Goal: Information Seeking & Learning: Learn about a topic

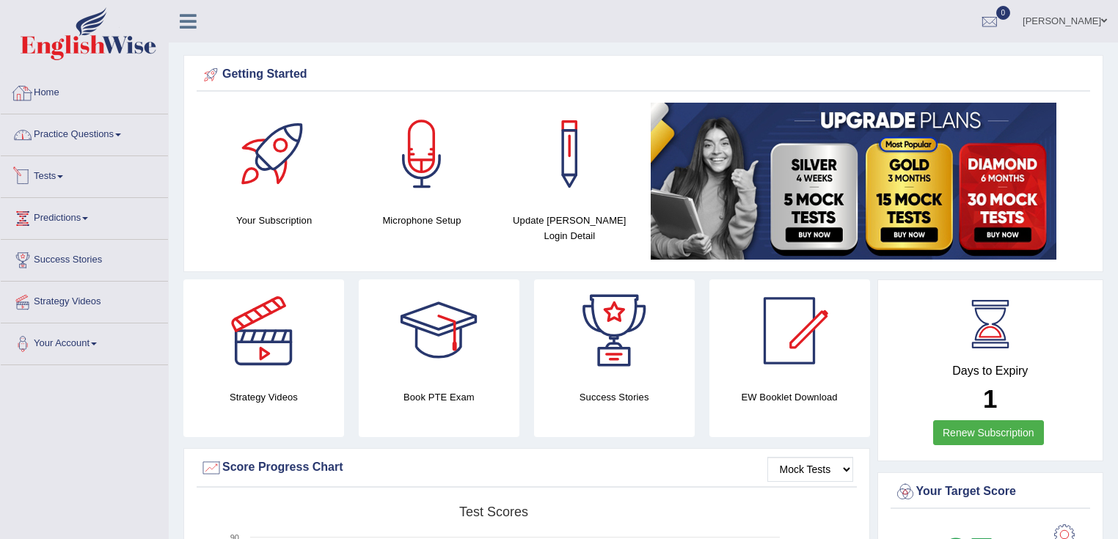
click at [106, 122] on link "Practice Questions" at bounding box center [84, 132] width 167 height 37
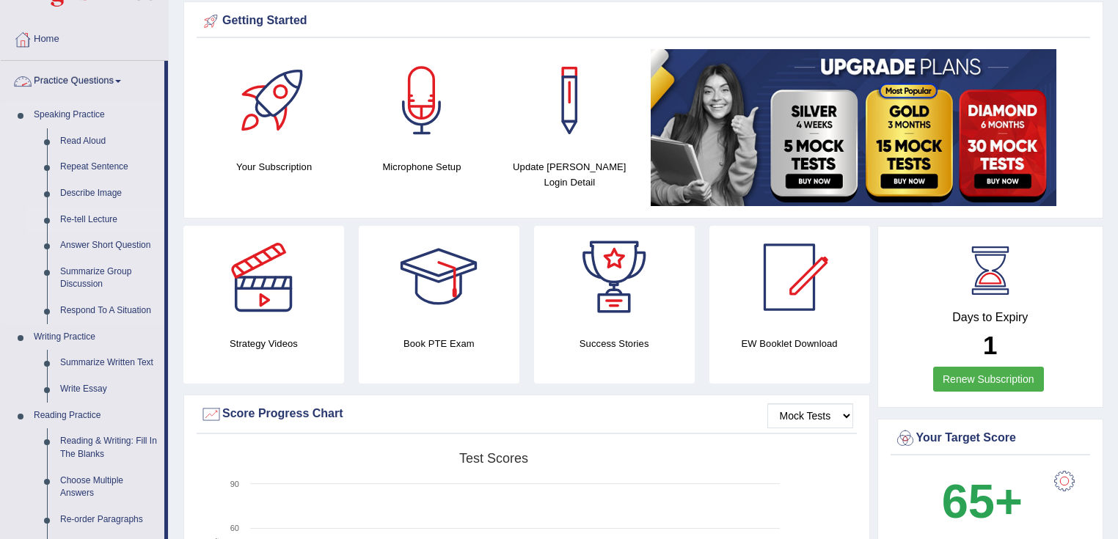
scroll to position [117, 0]
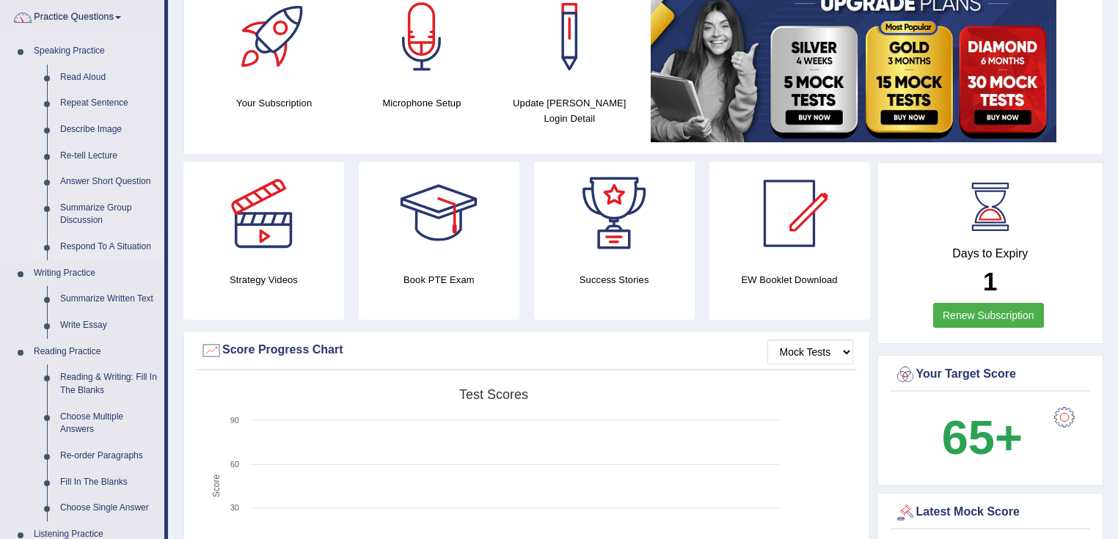
click at [109, 247] on link "Respond To A Situation" at bounding box center [109, 247] width 111 height 26
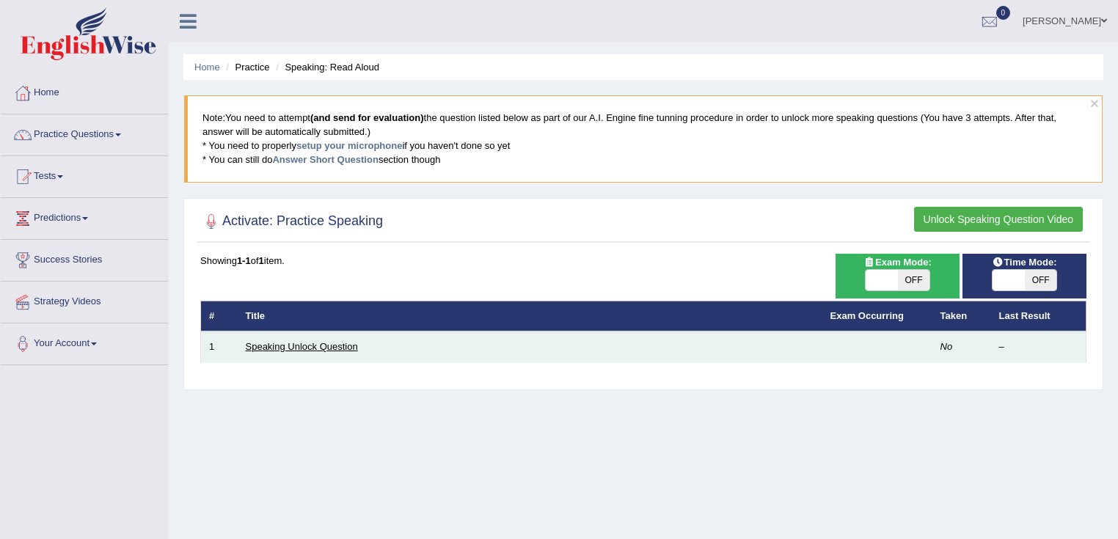
click at [299, 343] on link "Speaking Unlock Question" at bounding box center [302, 346] width 112 height 11
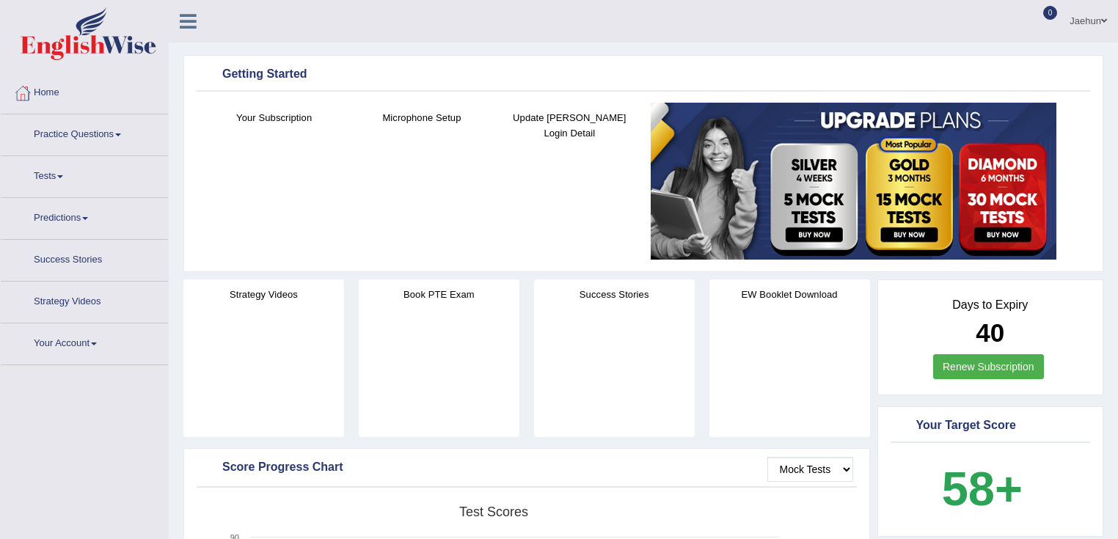
click at [107, 136] on link "Practice Questions" at bounding box center [84, 132] width 167 height 37
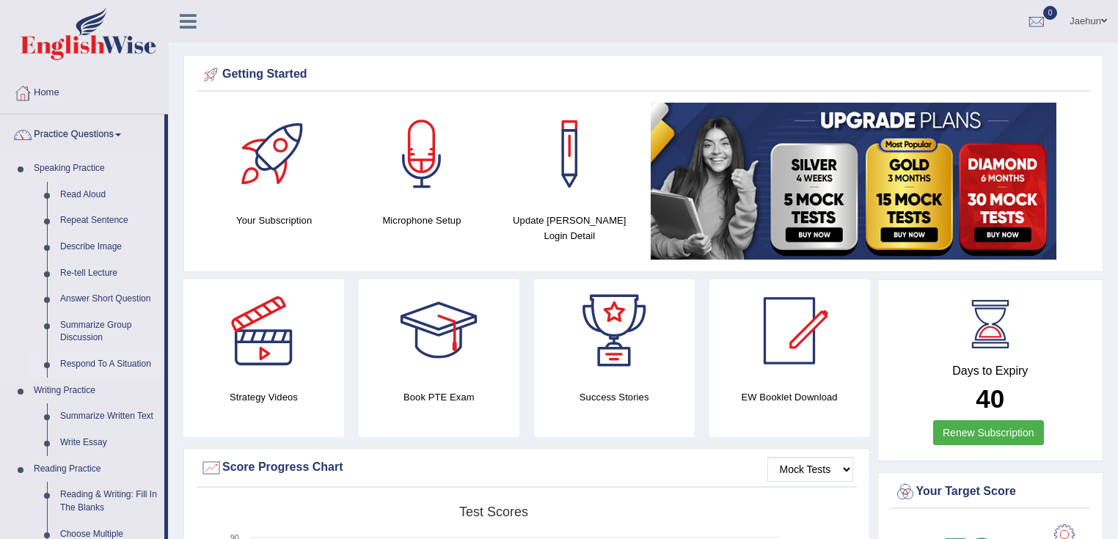
click at [90, 364] on link "Respond To A Situation" at bounding box center [109, 365] width 111 height 26
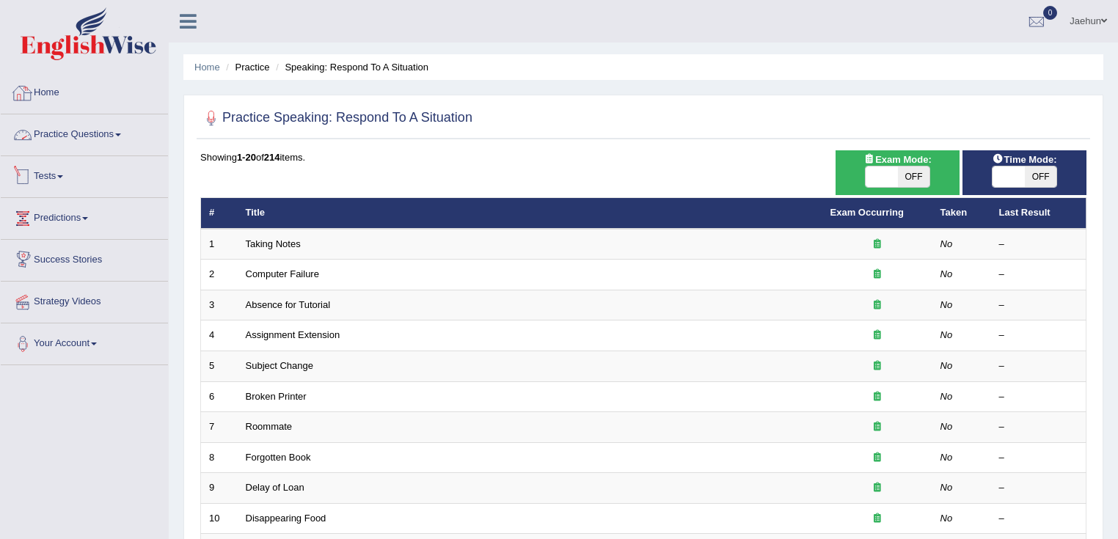
click at [106, 131] on link "Practice Questions" at bounding box center [84, 132] width 167 height 37
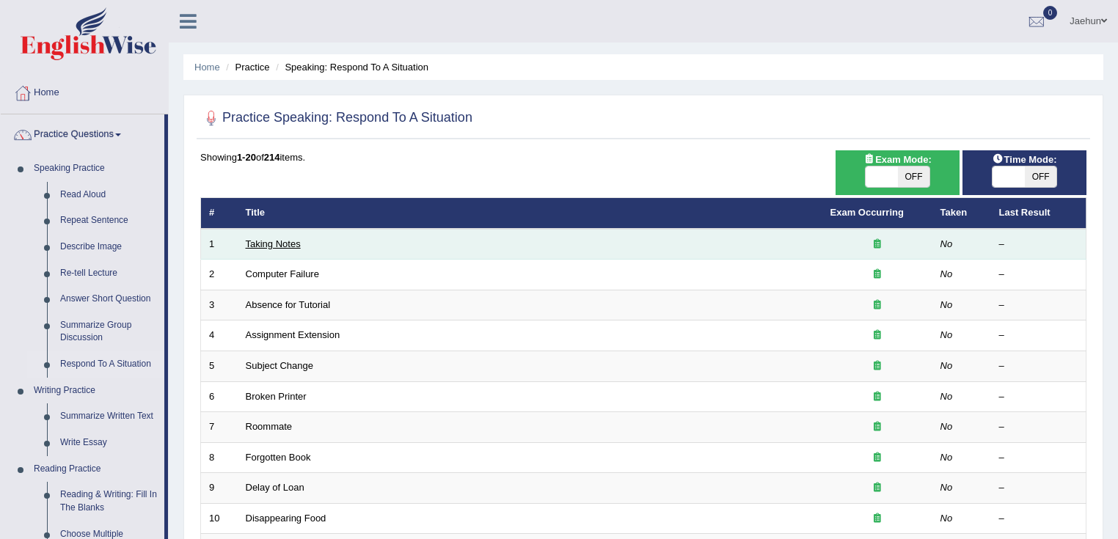
click at [272, 247] on link "Taking Notes" at bounding box center [273, 244] width 55 height 11
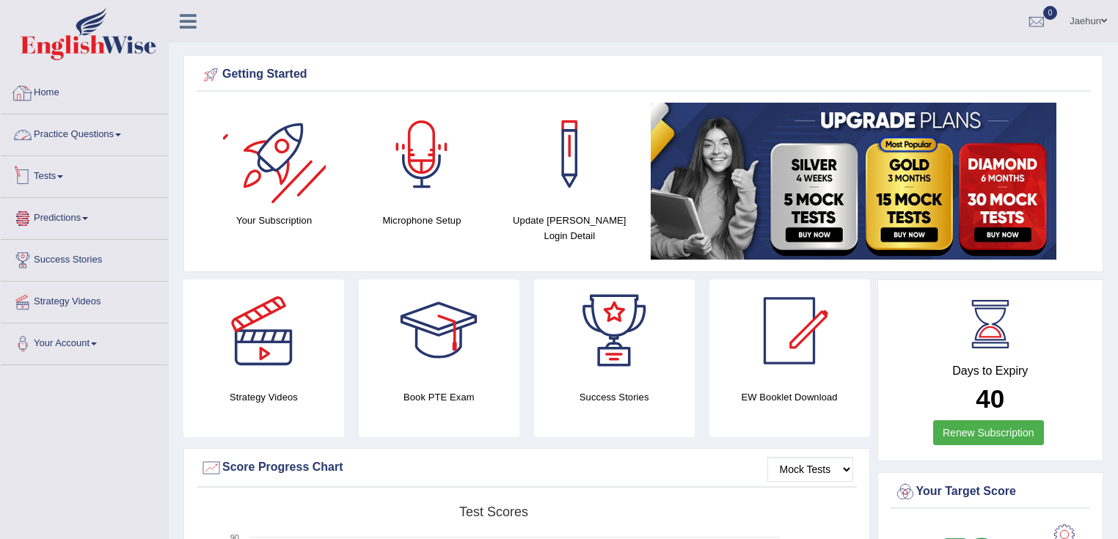
click at [117, 139] on link "Practice Questions" at bounding box center [84, 132] width 167 height 37
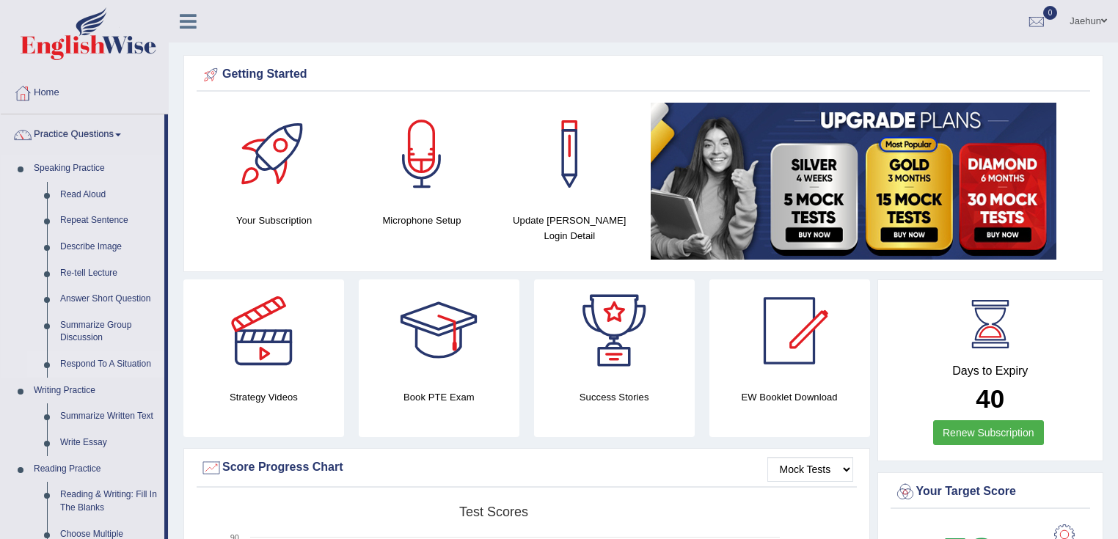
click at [94, 361] on link "Respond To A Situation" at bounding box center [109, 365] width 111 height 26
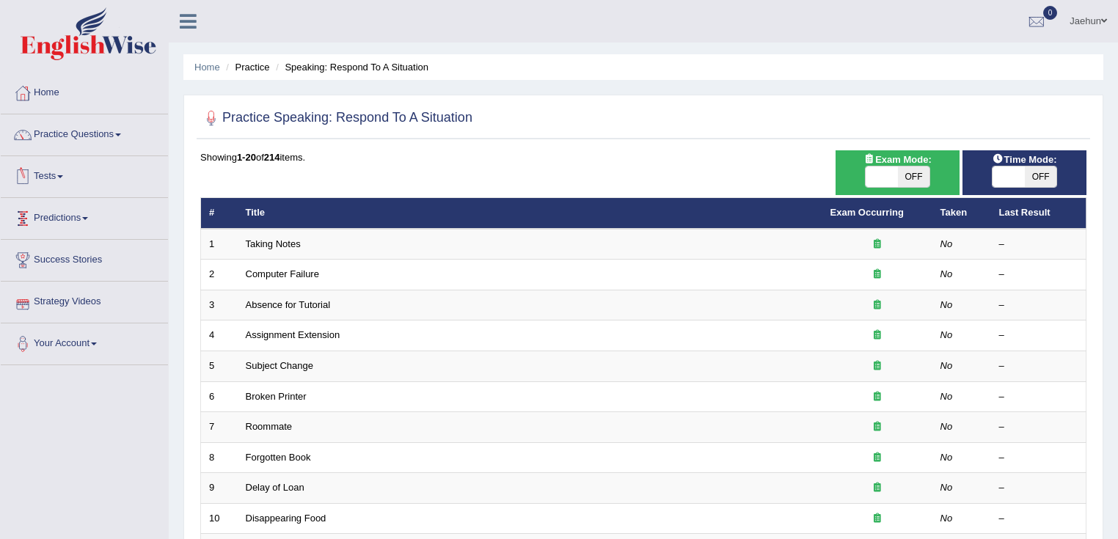
click at [1036, 176] on span "OFF" at bounding box center [1041, 177] width 32 height 21
checkbox input "true"
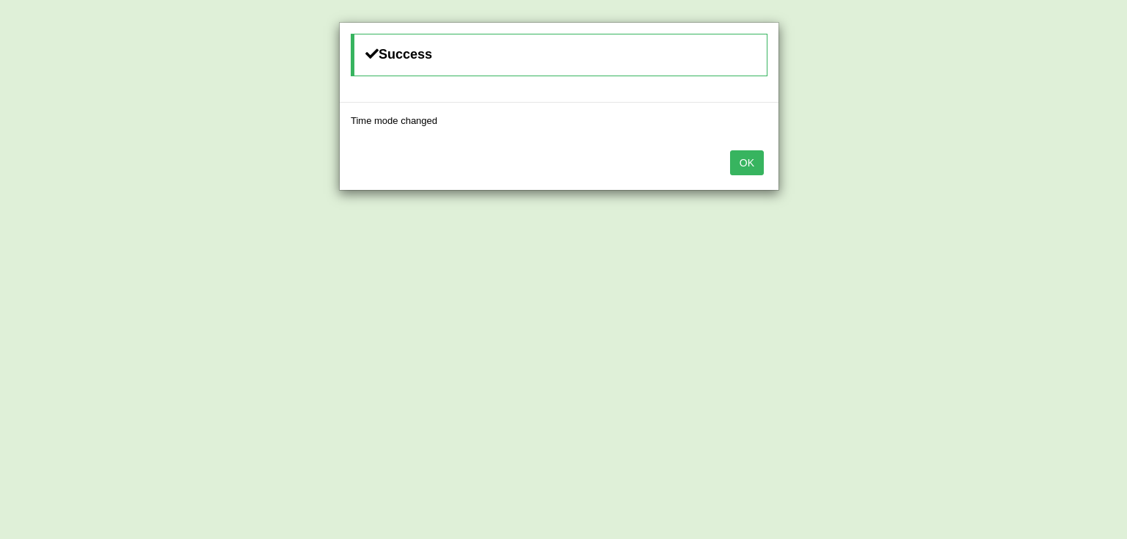
click at [753, 165] on button "OK" at bounding box center [747, 162] width 34 height 25
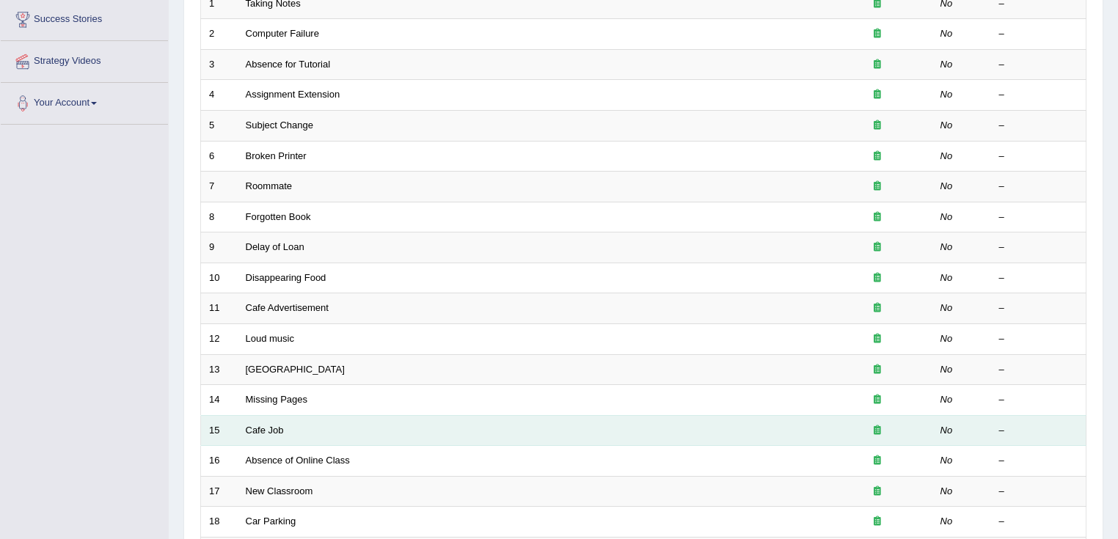
scroll to position [352, 0]
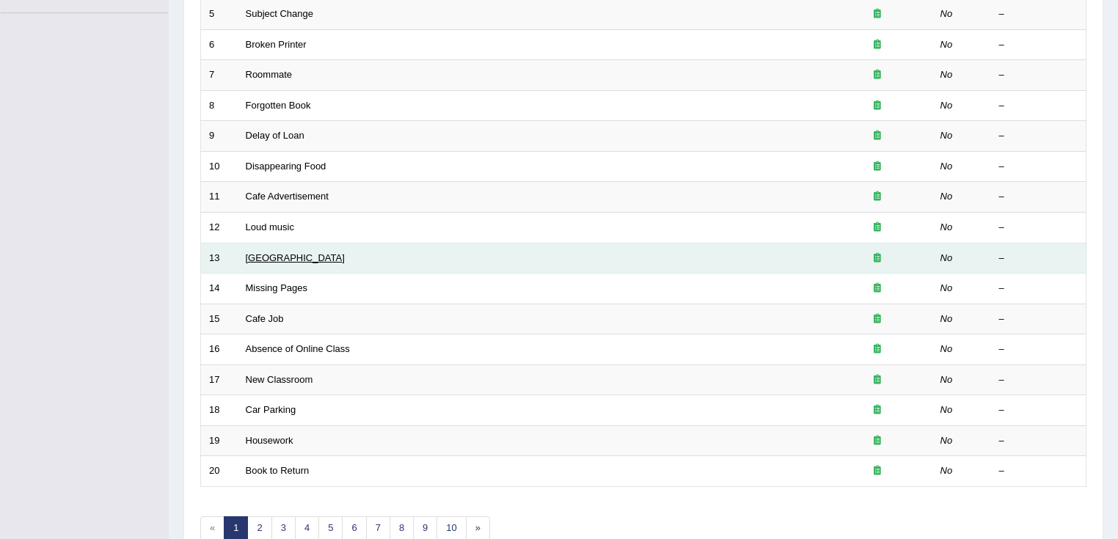
click at [275, 257] on link "Noisy Library" at bounding box center [295, 257] width 99 height 11
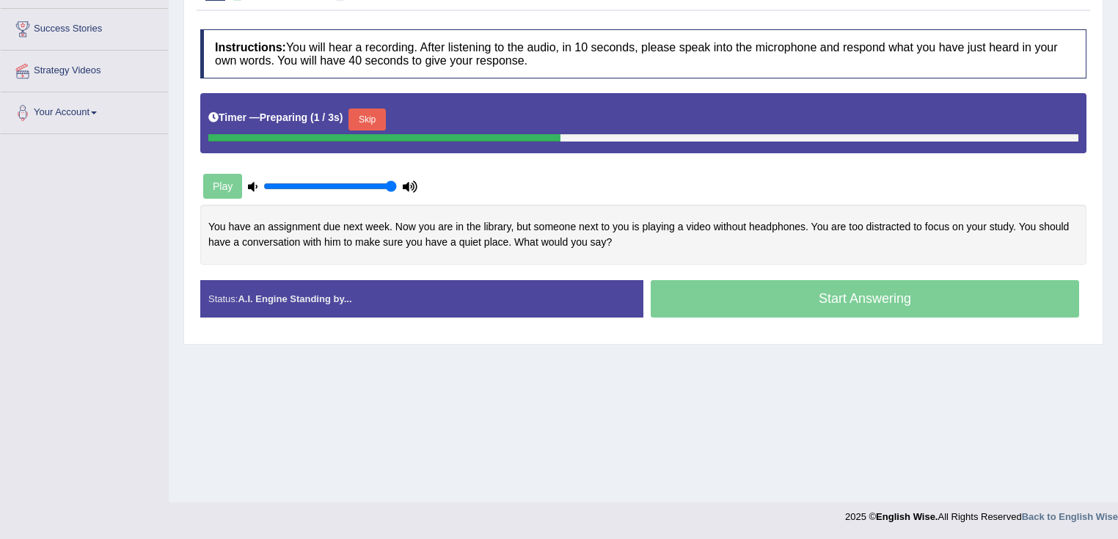
click at [379, 118] on button "Skip" at bounding box center [367, 120] width 37 height 22
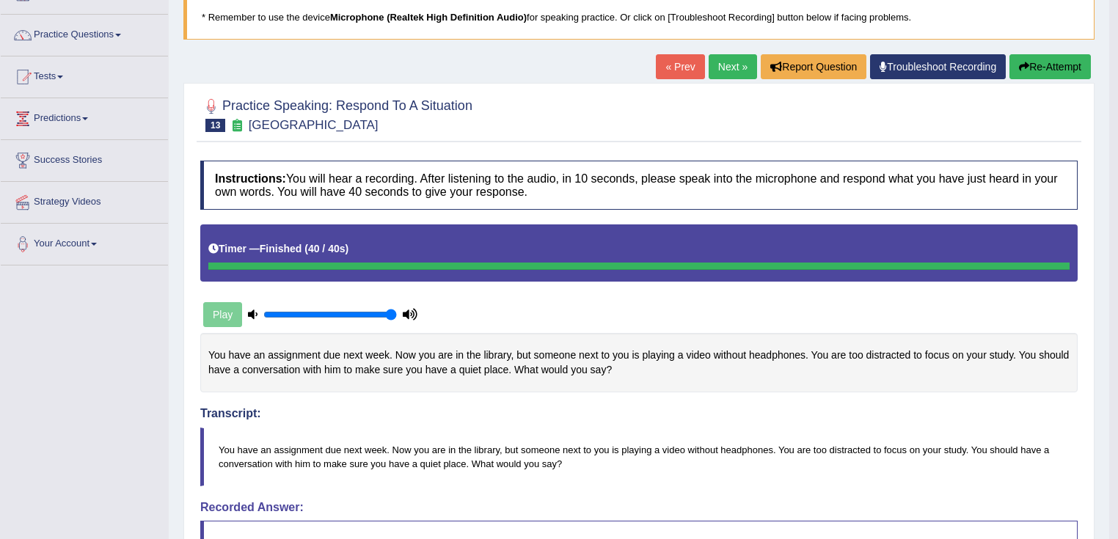
scroll to position [73, 0]
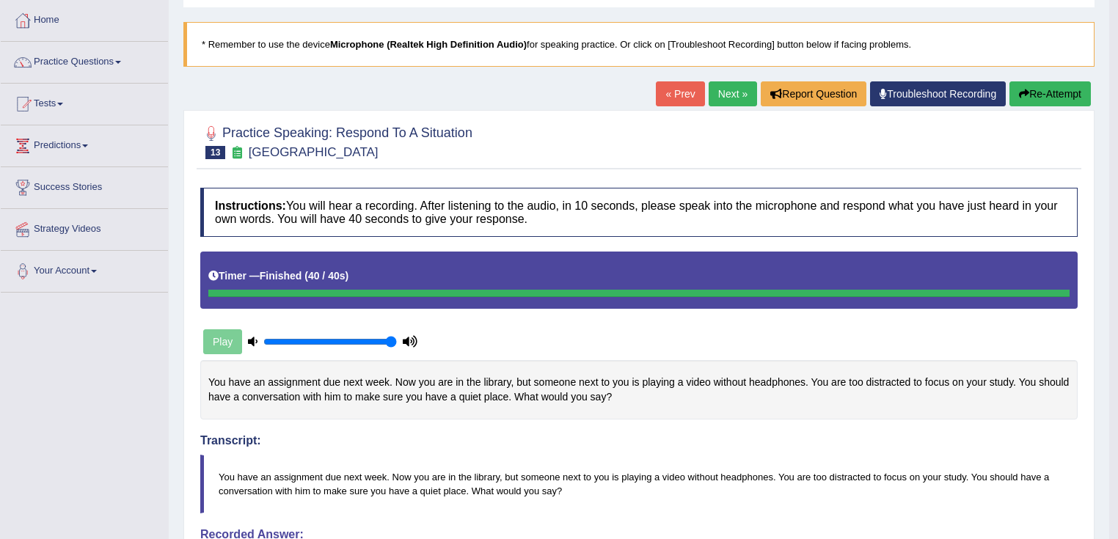
click at [727, 89] on link "Next »" at bounding box center [733, 93] width 48 height 25
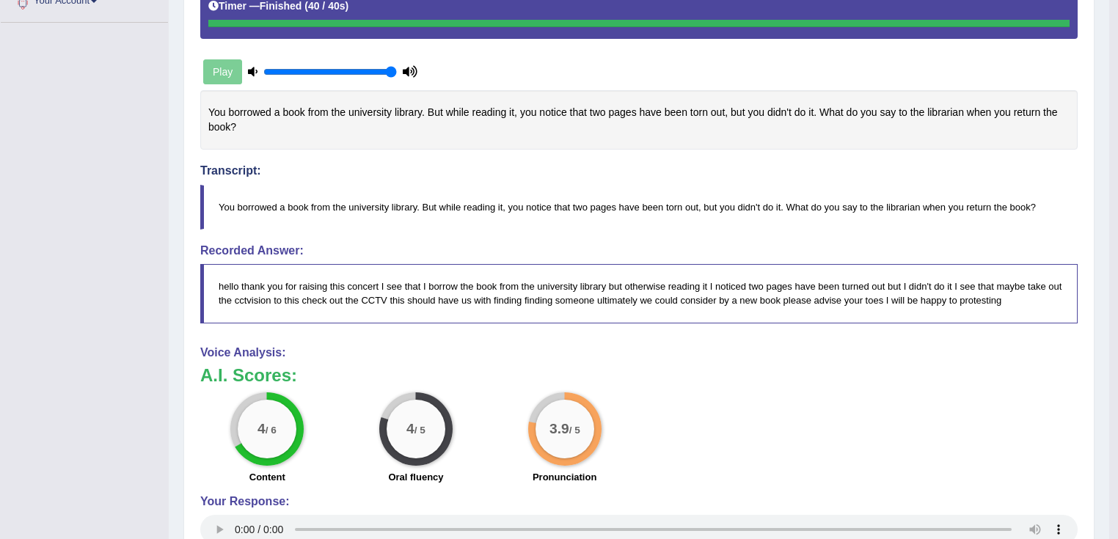
scroll to position [8, 0]
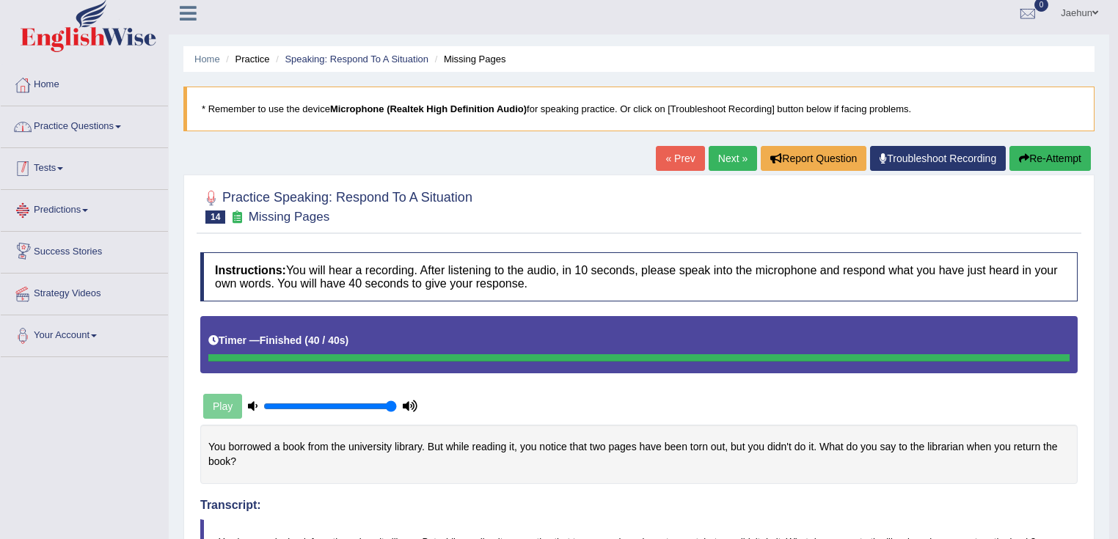
click at [94, 120] on link "Practice Questions" at bounding box center [84, 124] width 167 height 37
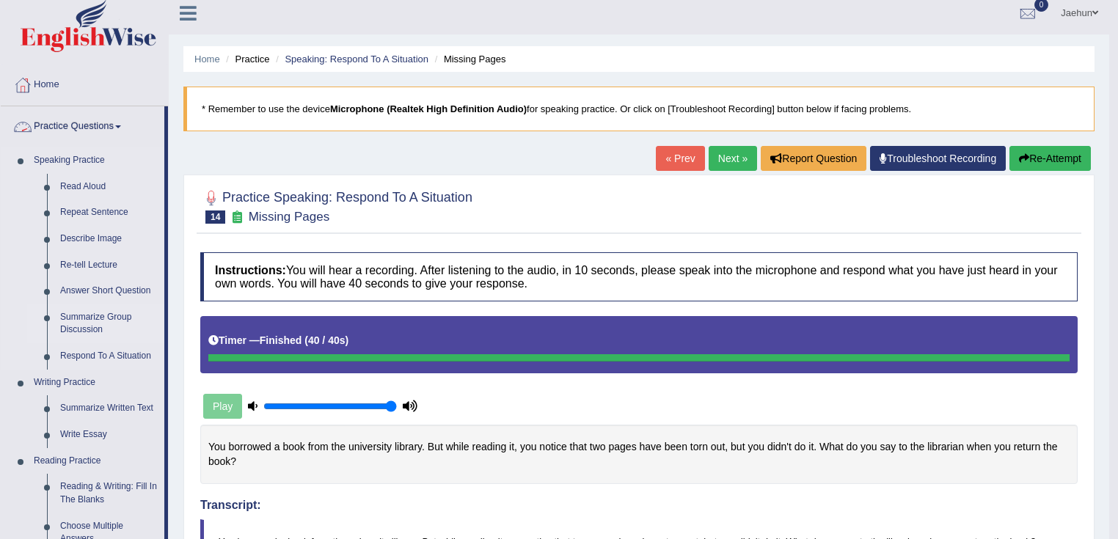
scroll to position [243, 0]
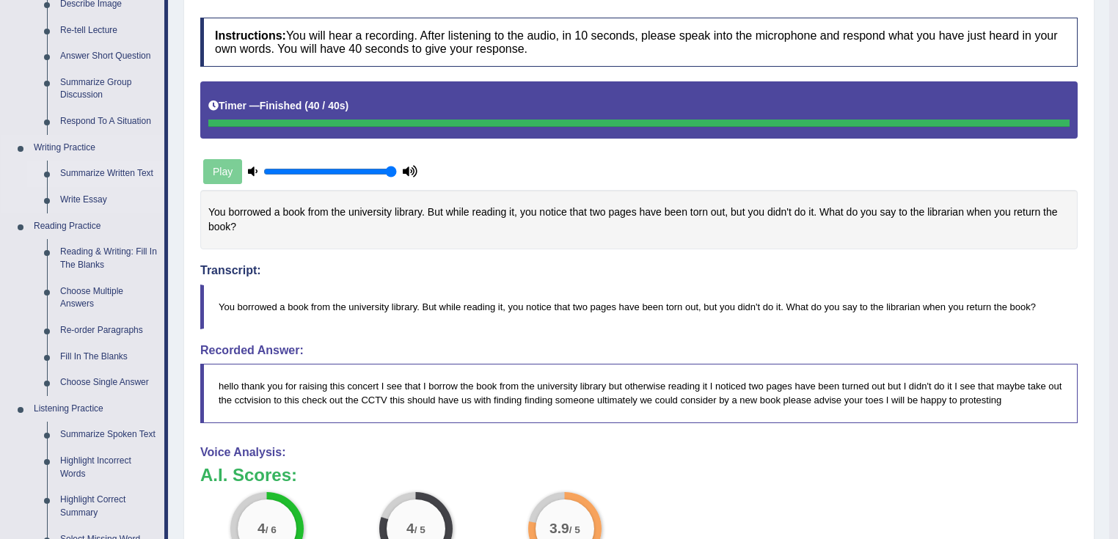
click at [109, 178] on link "Summarize Written Text" at bounding box center [109, 174] width 111 height 26
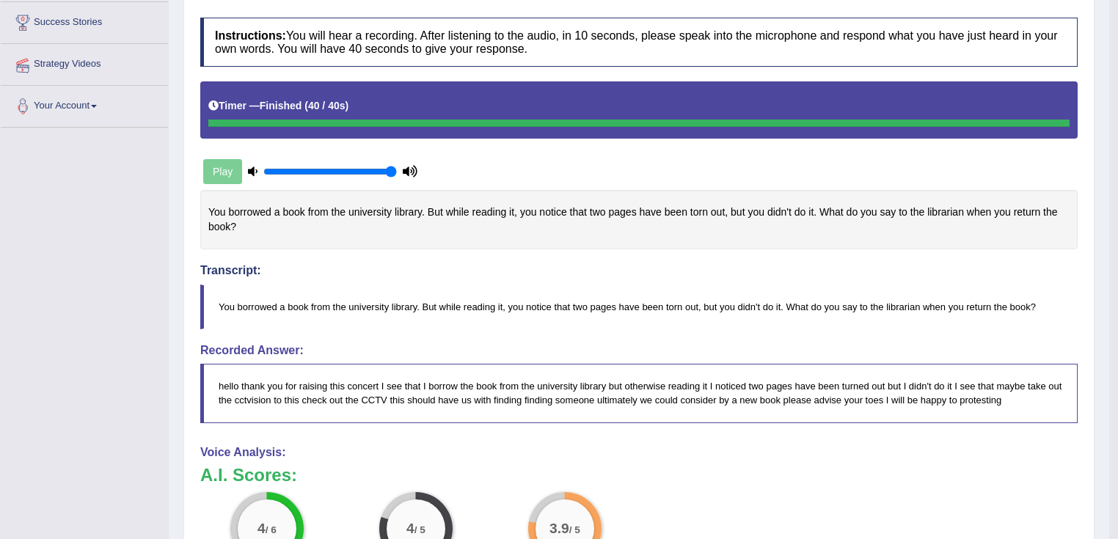
scroll to position [244, 0]
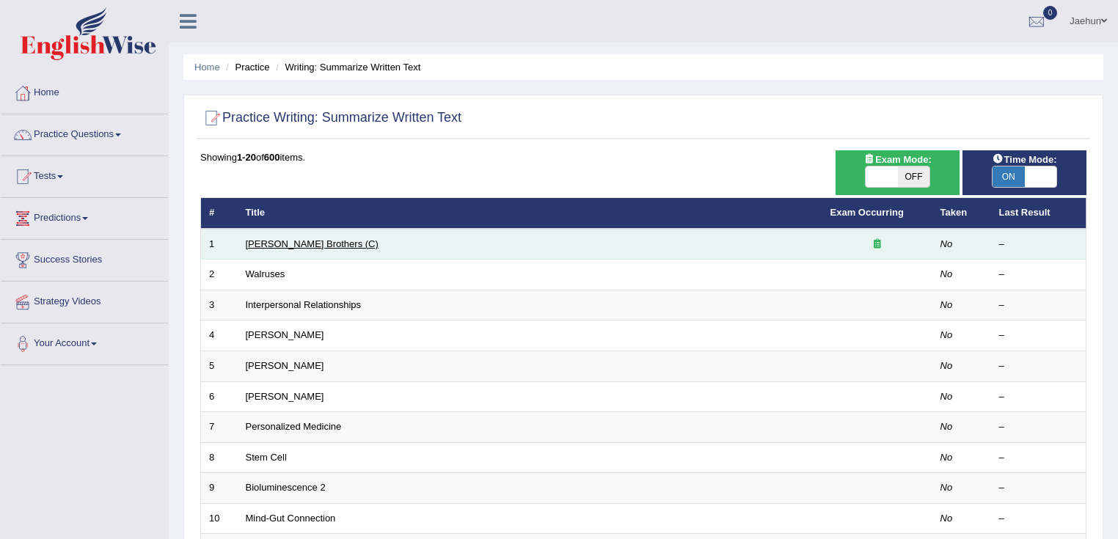
click at [277, 243] on link "[PERSON_NAME] Brothers (C)" at bounding box center [312, 244] width 133 height 11
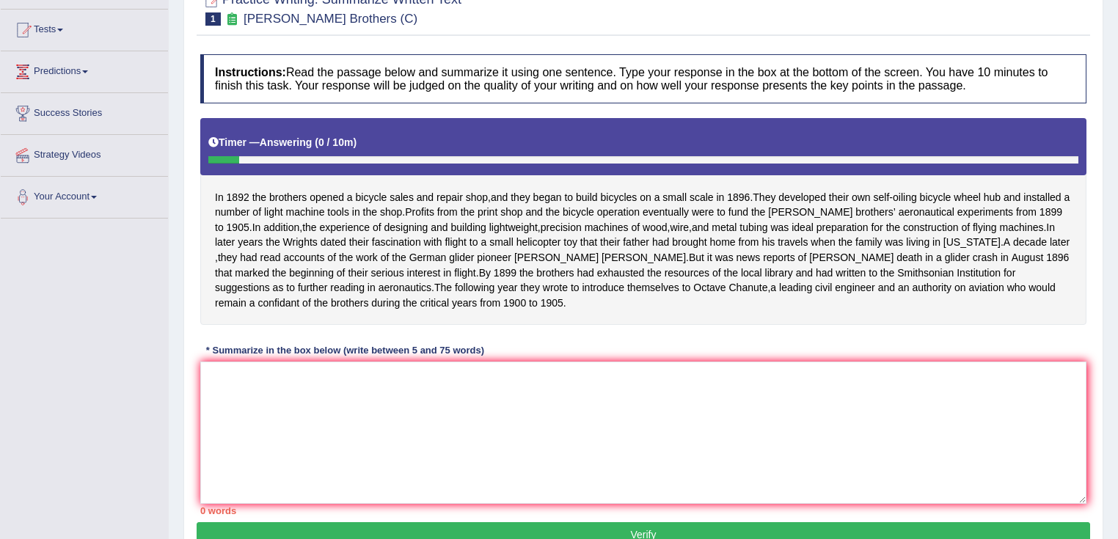
scroll to position [231, 0]
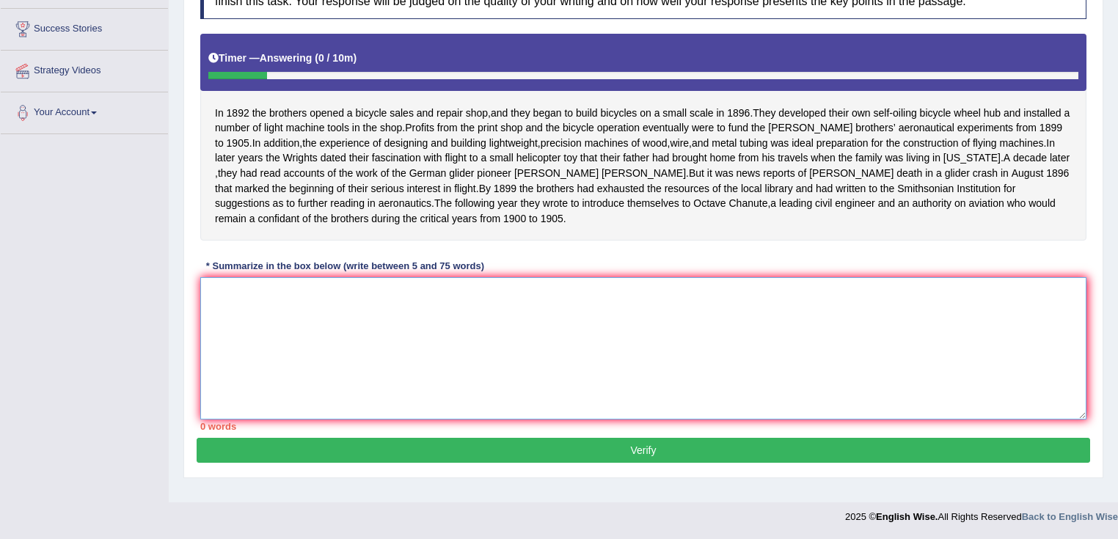
click at [362, 323] on textarea at bounding box center [643, 348] width 886 height 142
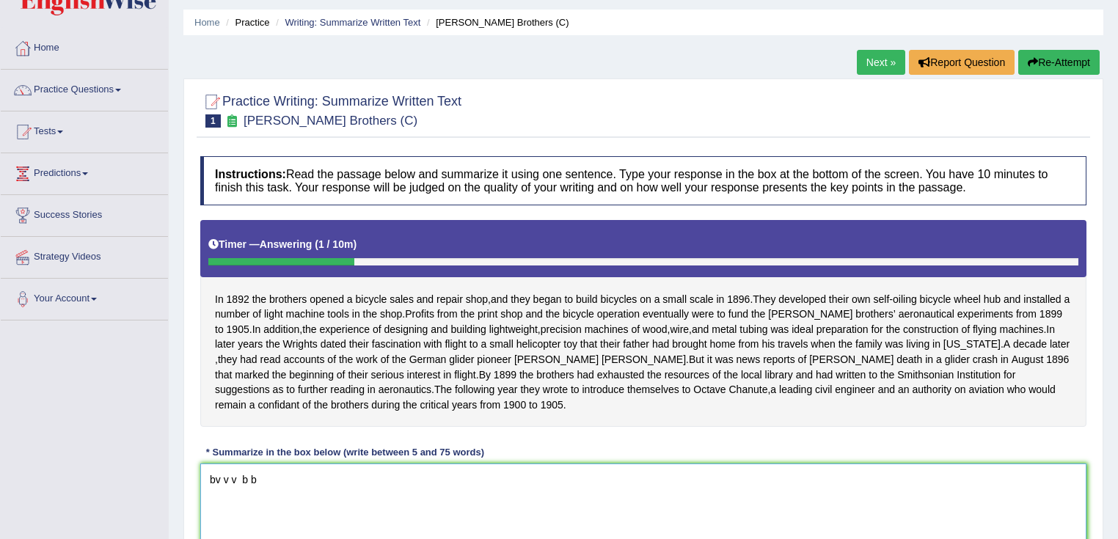
scroll to position [0, 0]
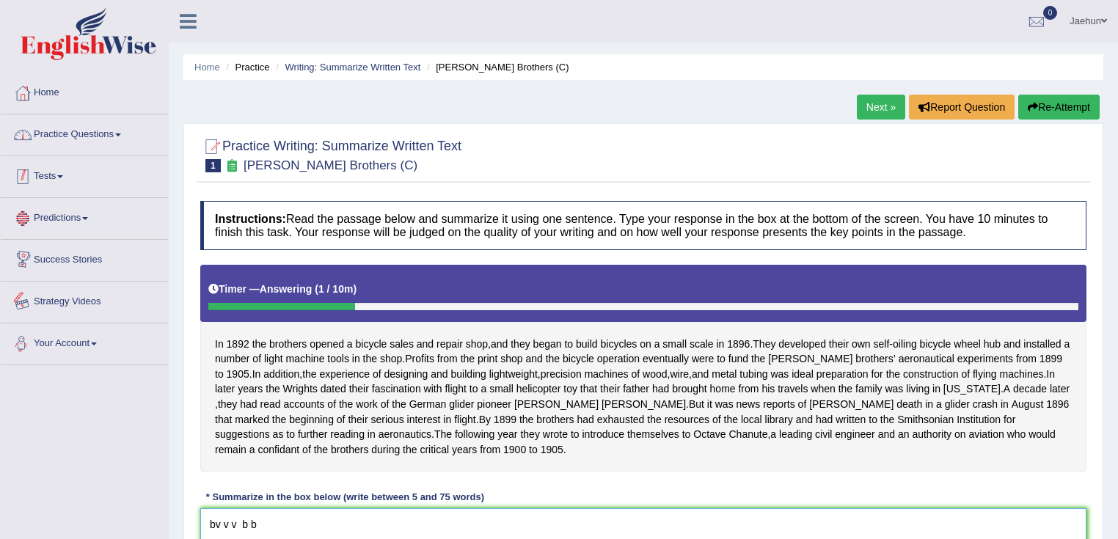
type textarea "bv v v b b"
click at [97, 130] on link "Practice Questions" at bounding box center [84, 132] width 167 height 37
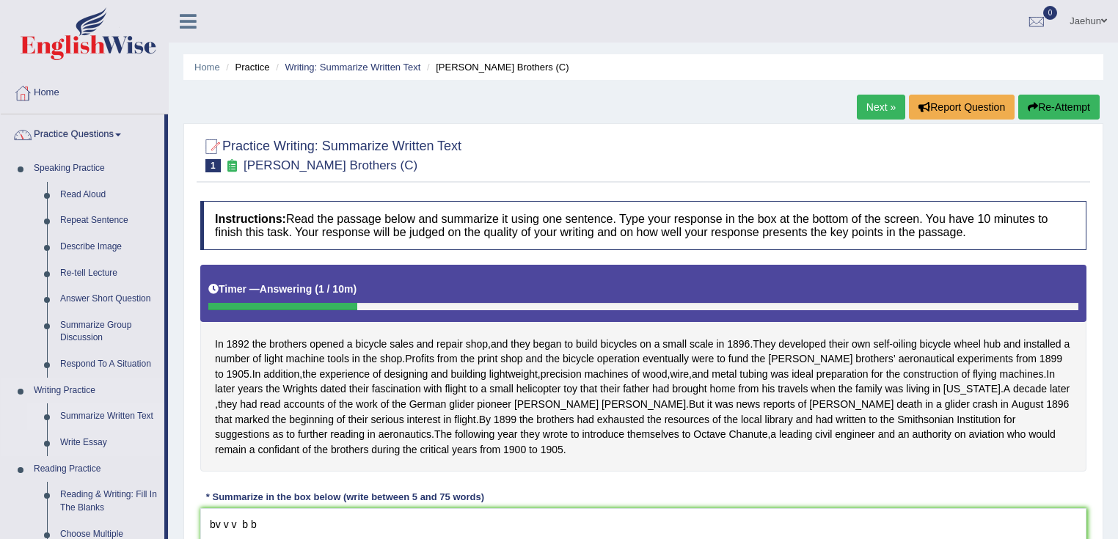
click at [81, 409] on link "Summarize Written Text" at bounding box center [109, 417] width 111 height 26
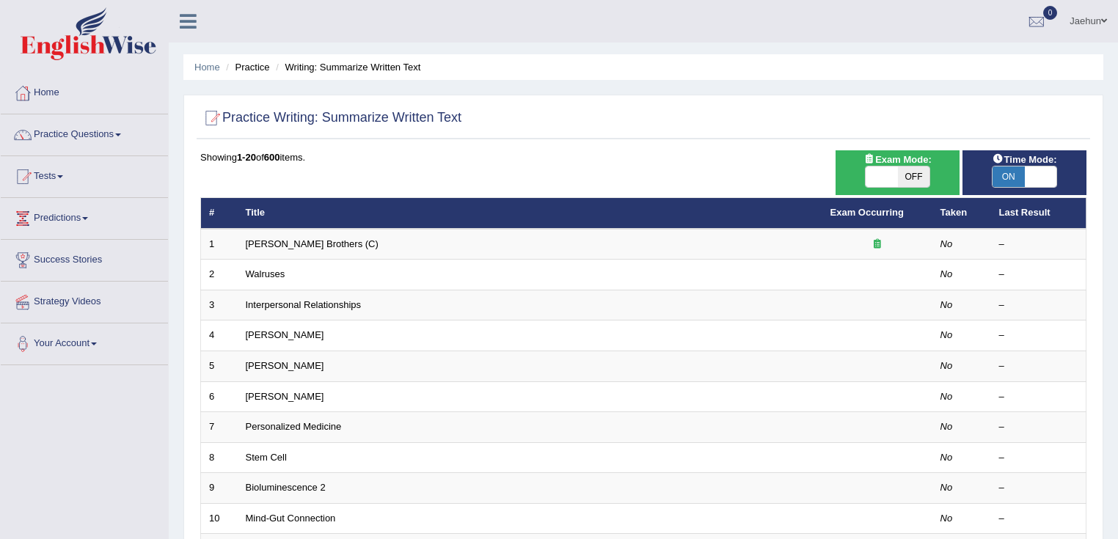
click at [1039, 185] on span at bounding box center [1041, 177] width 32 height 21
checkbox input "false"
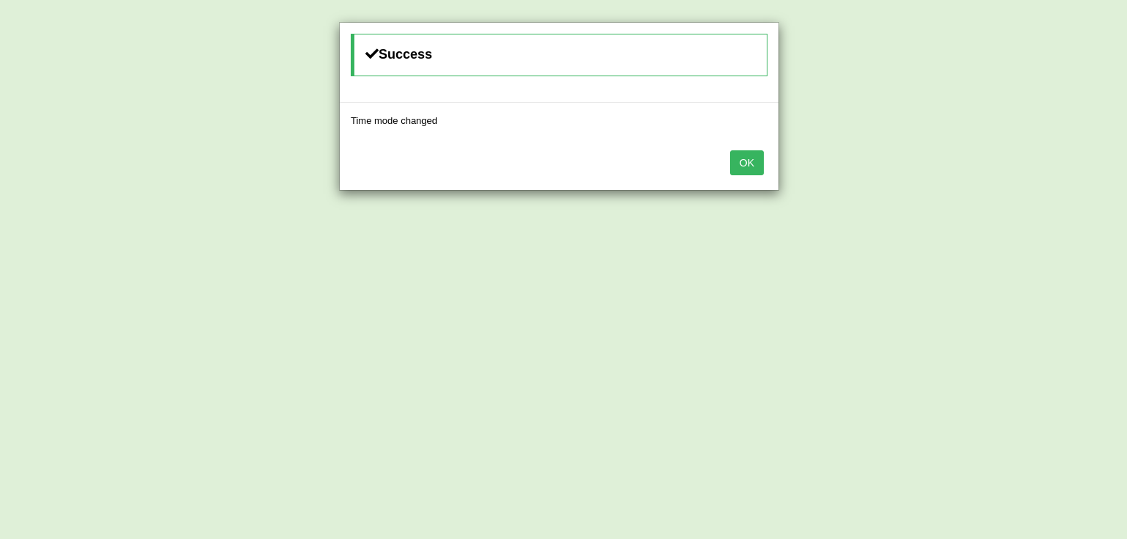
click at [744, 156] on button "OK" at bounding box center [747, 162] width 34 height 25
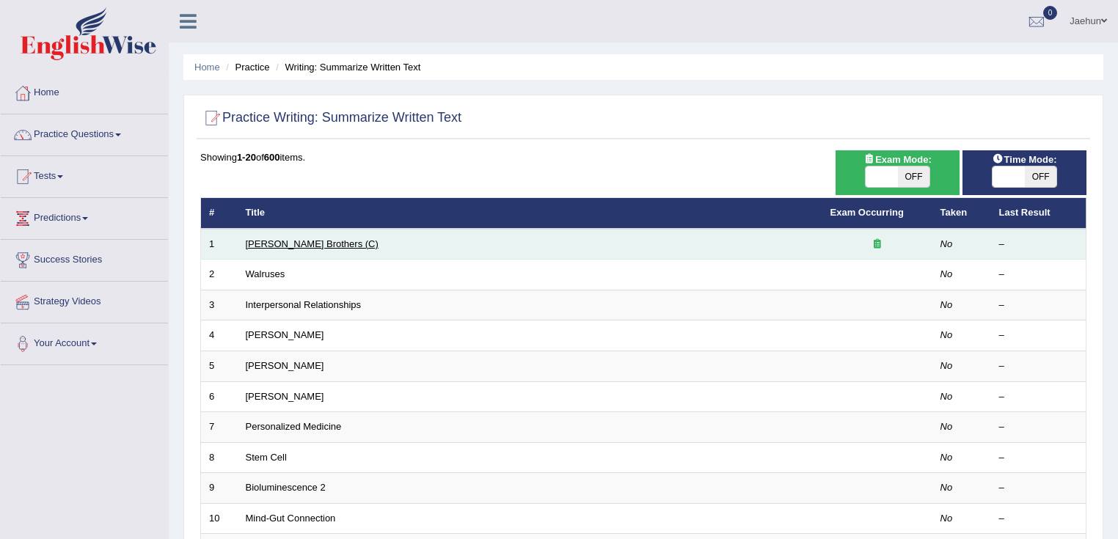
click at [292, 241] on link "Wright Brothers (C)" at bounding box center [312, 244] width 133 height 11
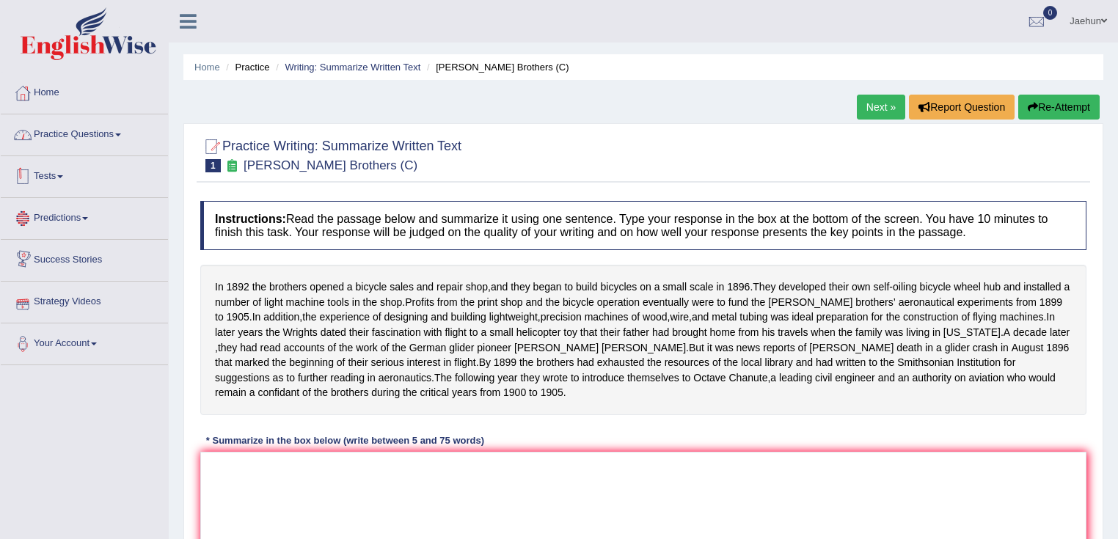
click at [89, 117] on link "Practice Questions" at bounding box center [84, 132] width 167 height 37
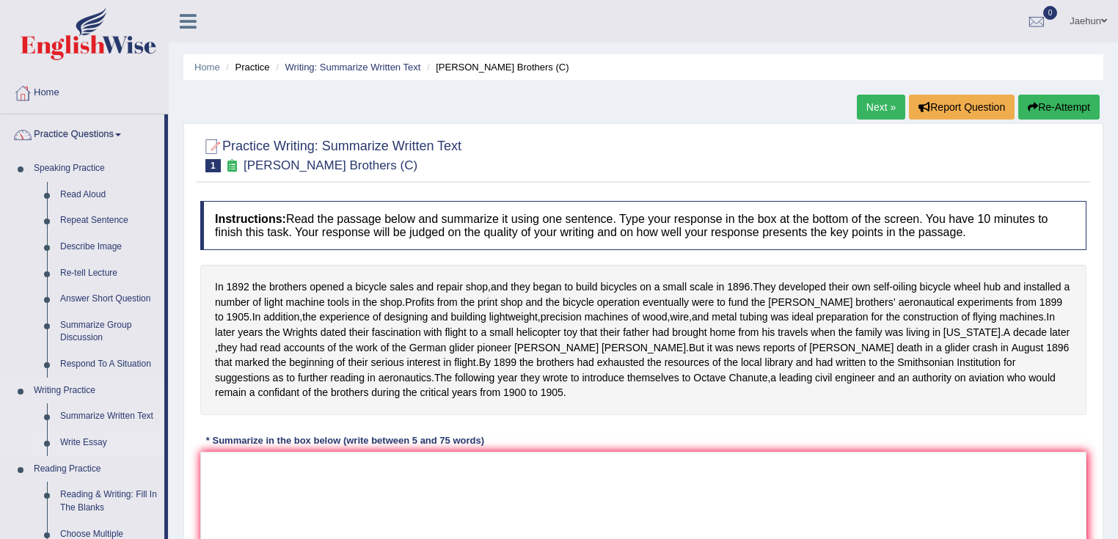
click at [81, 445] on link "Write Essay" at bounding box center [109, 443] width 111 height 26
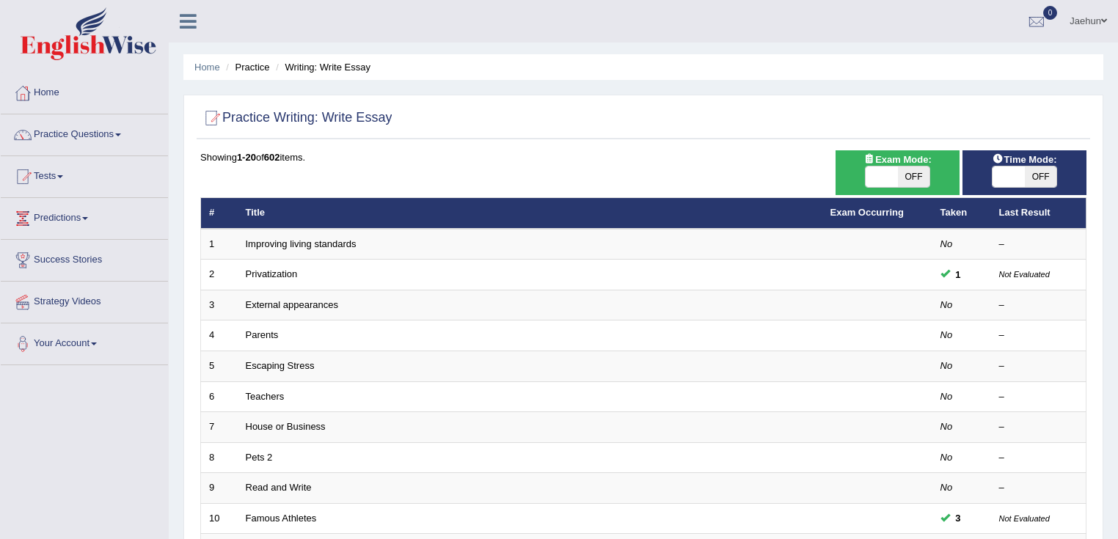
click at [1023, 183] on span at bounding box center [1009, 177] width 32 height 21
checkbox input "true"
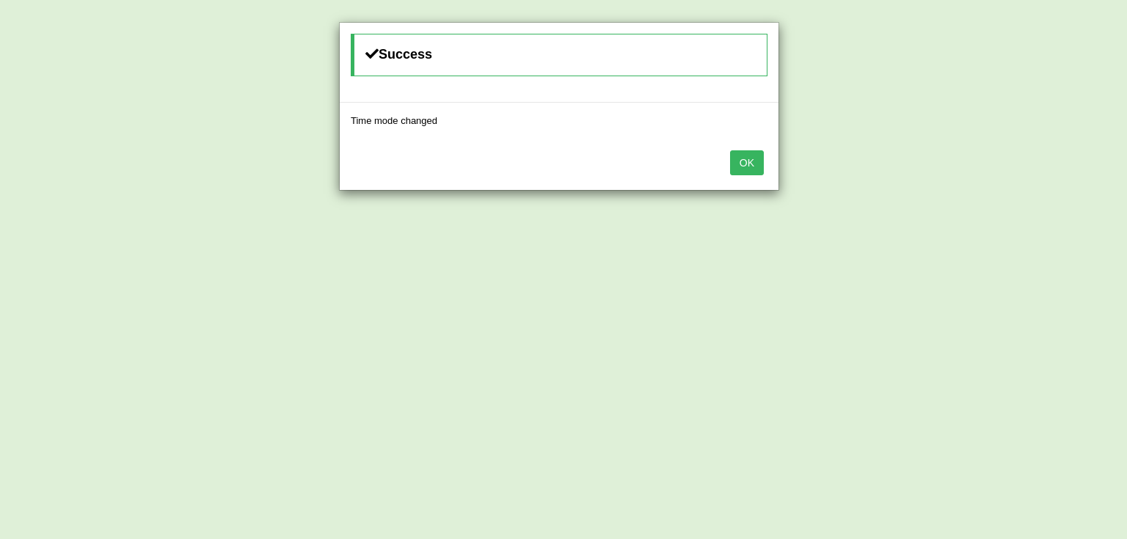
click at [766, 166] on div "OK" at bounding box center [559, 164] width 439 height 51
drag, startPoint x: 760, startPoint y: 167, endPoint x: 833, endPoint y: 166, distance: 73.4
click at [760, 166] on button "OK" at bounding box center [747, 162] width 34 height 25
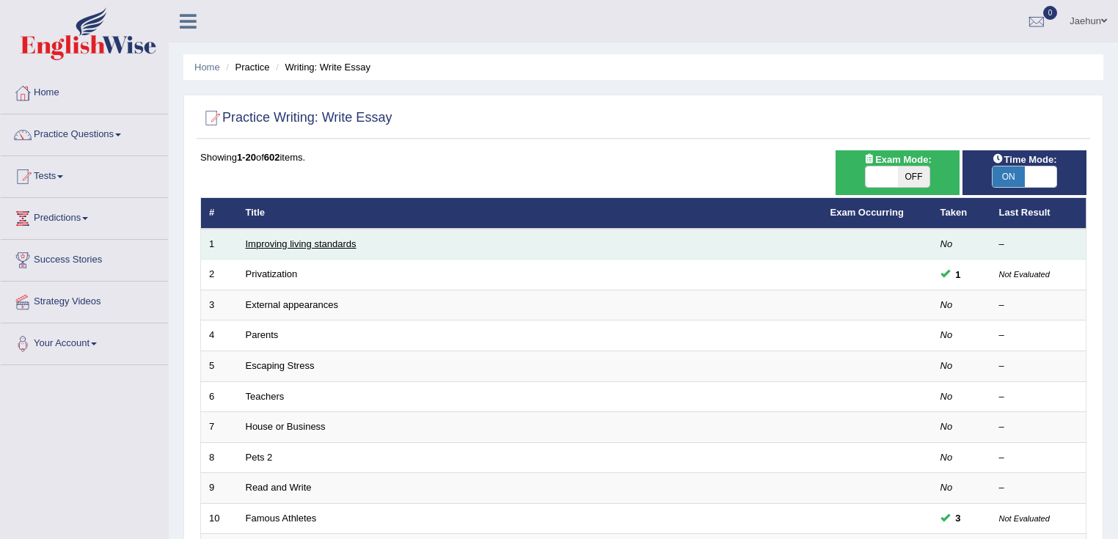
click at [321, 239] on link "Improving living standards" at bounding box center [301, 244] width 111 height 11
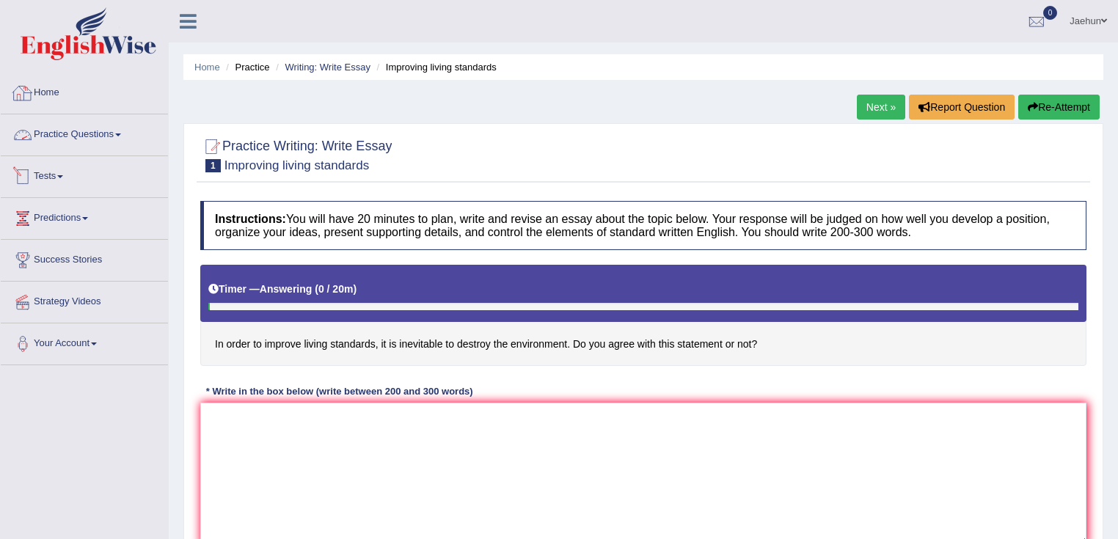
click at [105, 135] on link "Practice Questions" at bounding box center [84, 132] width 167 height 37
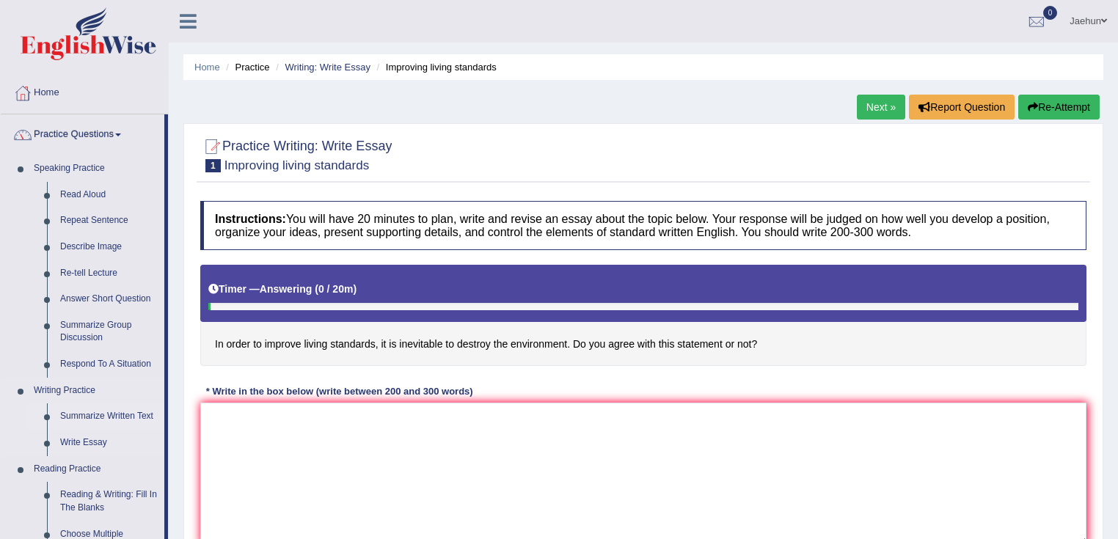
click at [125, 414] on link "Summarize Written Text" at bounding box center [109, 417] width 111 height 26
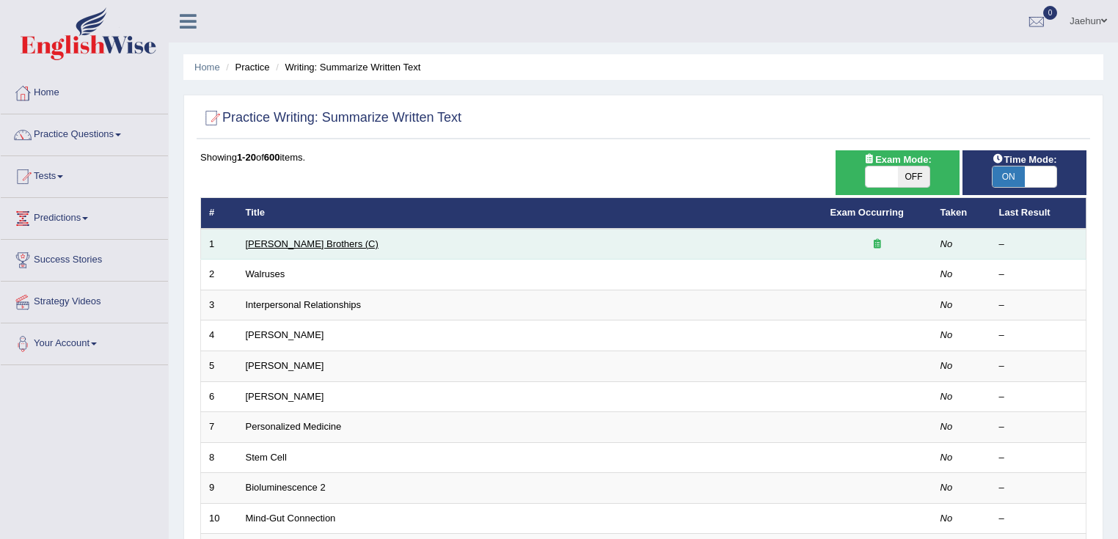
click at [306, 243] on link "[PERSON_NAME] Brothers (C)" at bounding box center [312, 244] width 133 height 11
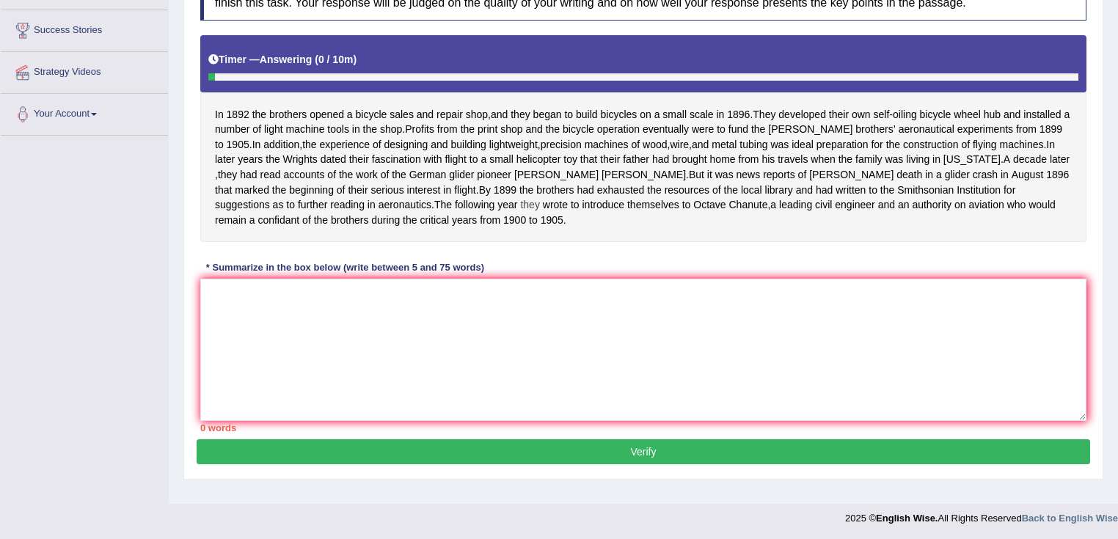
scroll to position [231, 0]
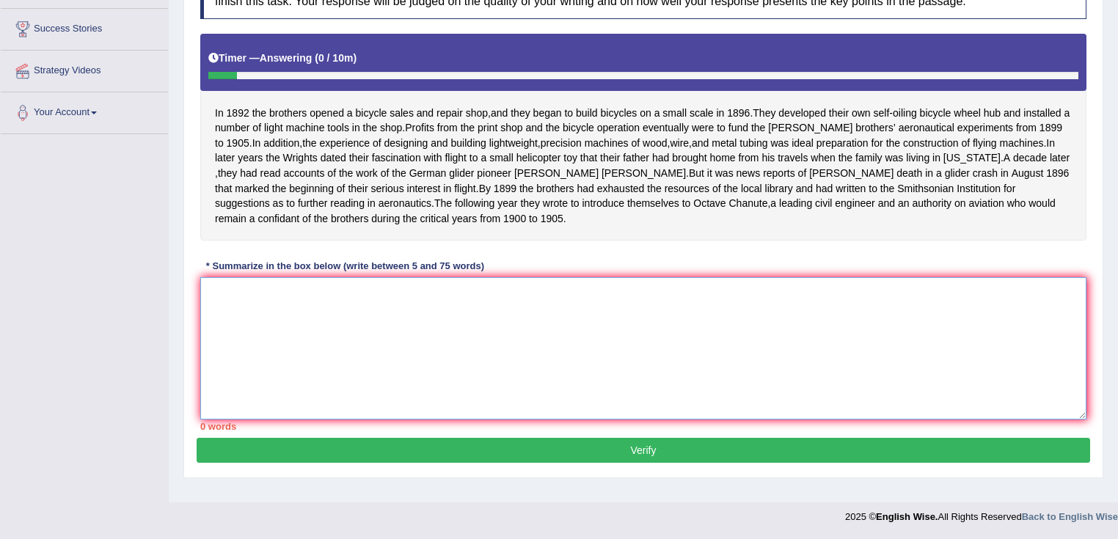
click at [550, 350] on textarea at bounding box center [643, 348] width 886 height 142
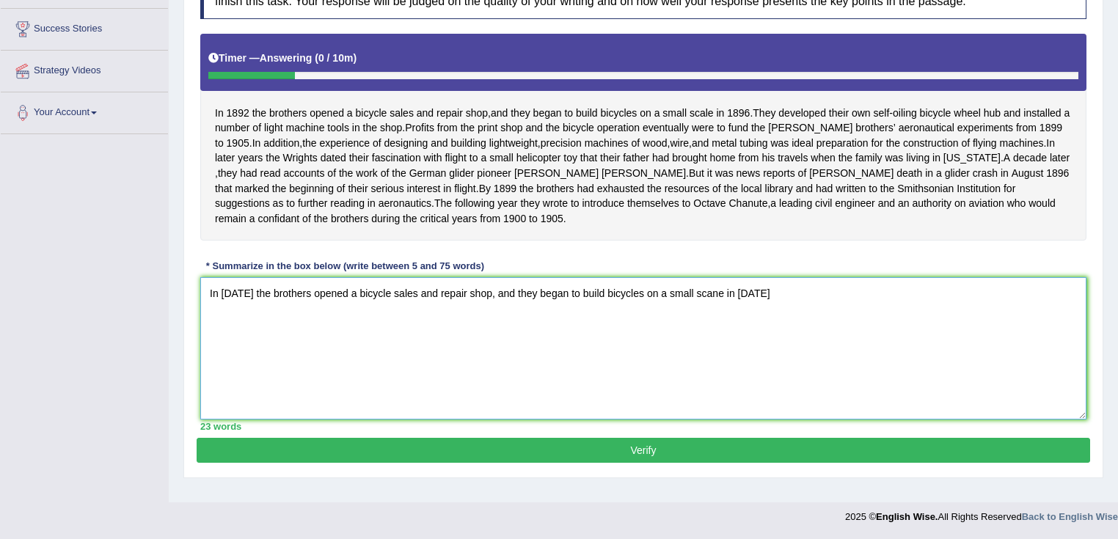
click at [709, 307] on textarea "In [DATE] the brothers opened a bicycle sales and repair shop, and they began t…" at bounding box center [643, 348] width 886 height 142
drag, startPoint x: 482, startPoint y: 309, endPoint x: 413, endPoint y: 318, distance: 69.5
click at [413, 318] on textarea "In [DATE] the brothers opened a bicycle sales and repair shop, and they began t…" at bounding box center [643, 348] width 886 height 142
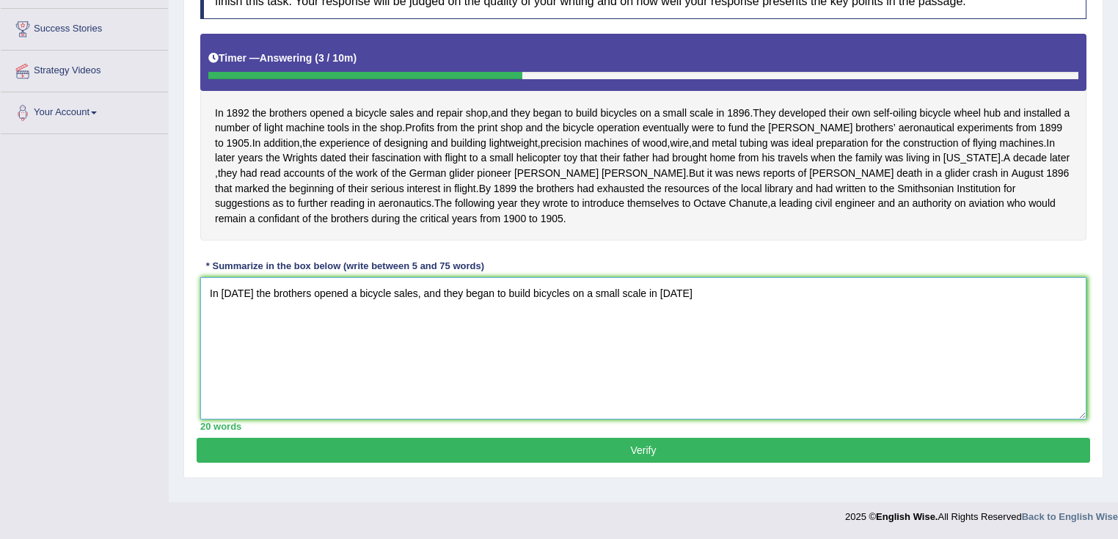
click at [687, 304] on textarea "In [DATE] the brothers opened a bicycle sales, and they began to build bicycles…" at bounding box center [643, 348] width 886 height 142
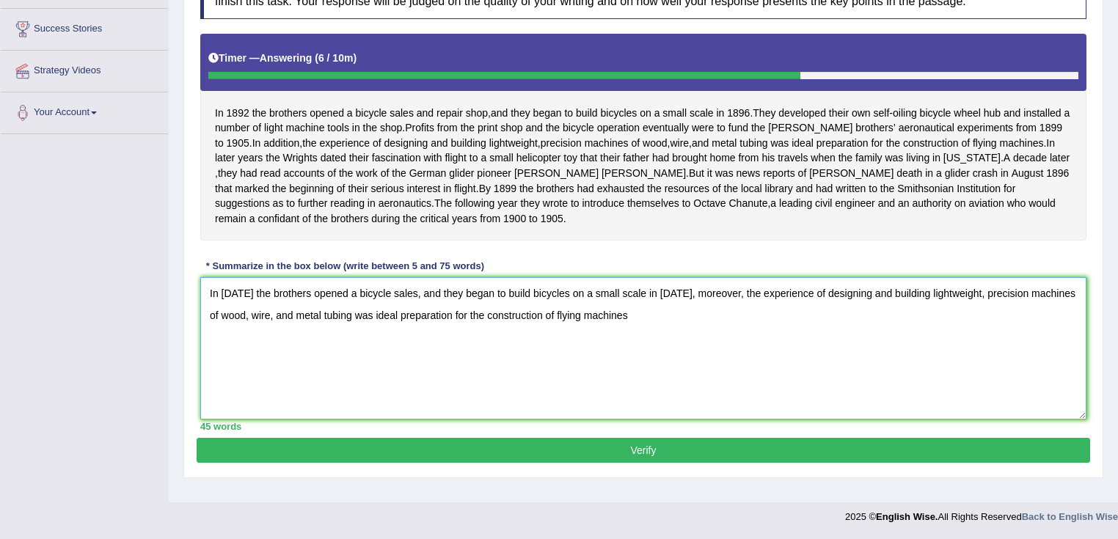
drag, startPoint x: 685, startPoint y: 356, endPoint x: 156, endPoint y: 304, distance: 531.7
click at [118, 286] on div "Toggle navigation Home Practice Questions Speaking Practice Read Aloud Repeat S…" at bounding box center [559, 150] width 1118 height 763
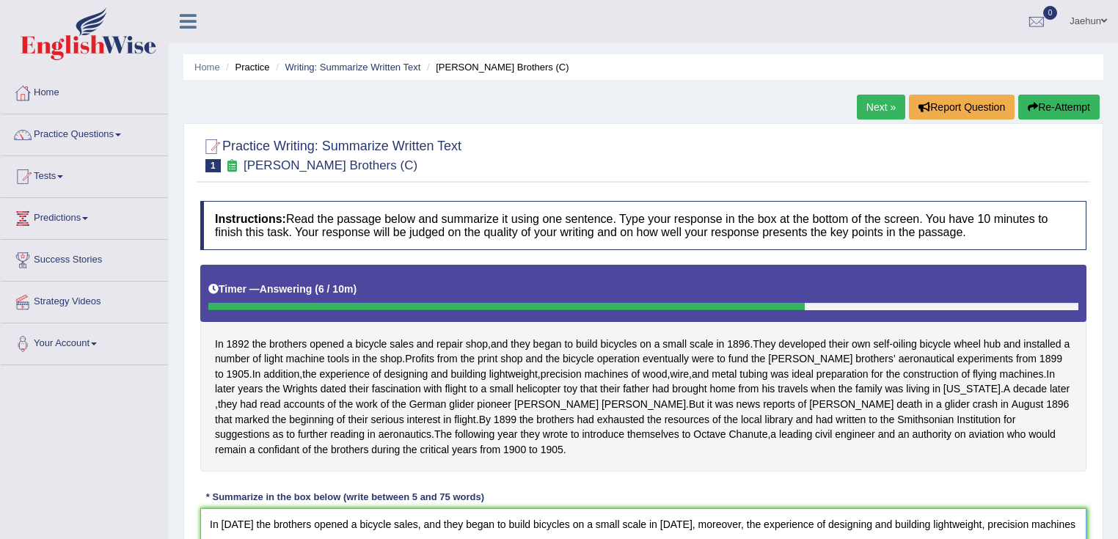
type textarea "In [DATE] the brothers opened a bicycle sales, and they began to build bicycles…"
click at [1044, 103] on button "Re-Attempt" at bounding box center [1059, 107] width 81 height 25
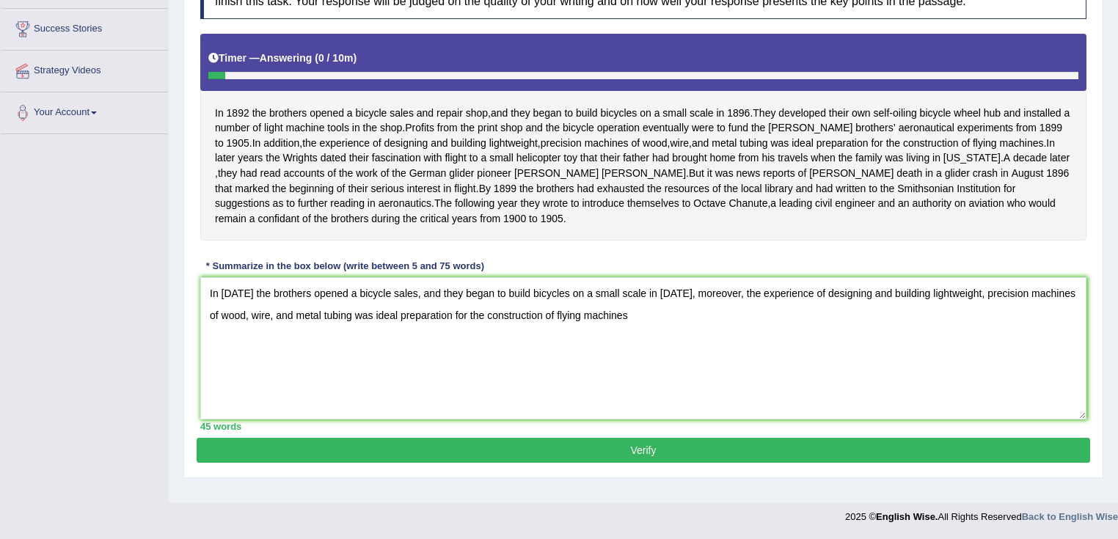
drag, startPoint x: 914, startPoint y: 309, endPoint x: 857, endPoint y: 315, distance: 56.8
click at [857, 315] on textarea "In [DATE] the brothers opened a bicycle sales, and they began to build bicycles…" at bounding box center [643, 348] width 886 height 142
click at [288, 329] on textarea "In [DATE] the brothers opened a bicycle sales, and they began to build bicycles…" at bounding box center [643, 348] width 886 height 142
drag, startPoint x: 390, startPoint y: 329, endPoint x: 288, endPoint y: 328, distance: 102.0
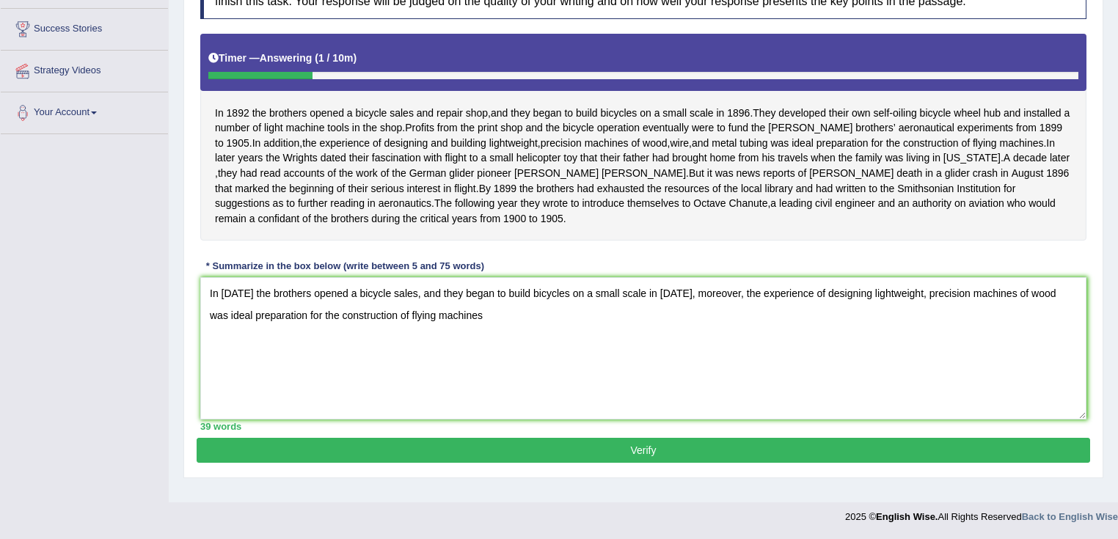
click at [288, 328] on textarea "In [DATE] the brothers opened a bicycle sales, and they began to build bicycles…" at bounding box center [643, 348] width 886 height 142
drag, startPoint x: 437, startPoint y: 330, endPoint x: 539, endPoint y: 347, distance: 103.4
click at [440, 330] on textarea "In [DATE] the brothers opened a bicycle sales, and they began to build bicycles…" at bounding box center [643, 348] width 886 height 142
click at [511, 339] on textarea "In [DATE] the brothers opened a bicycle sales, and they began to build bicycles…" at bounding box center [643, 348] width 886 height 142
drag, startPoint x: 387, startPoint y: 328, endPoint x: 306, endPoint y: 331, distance: 81.5
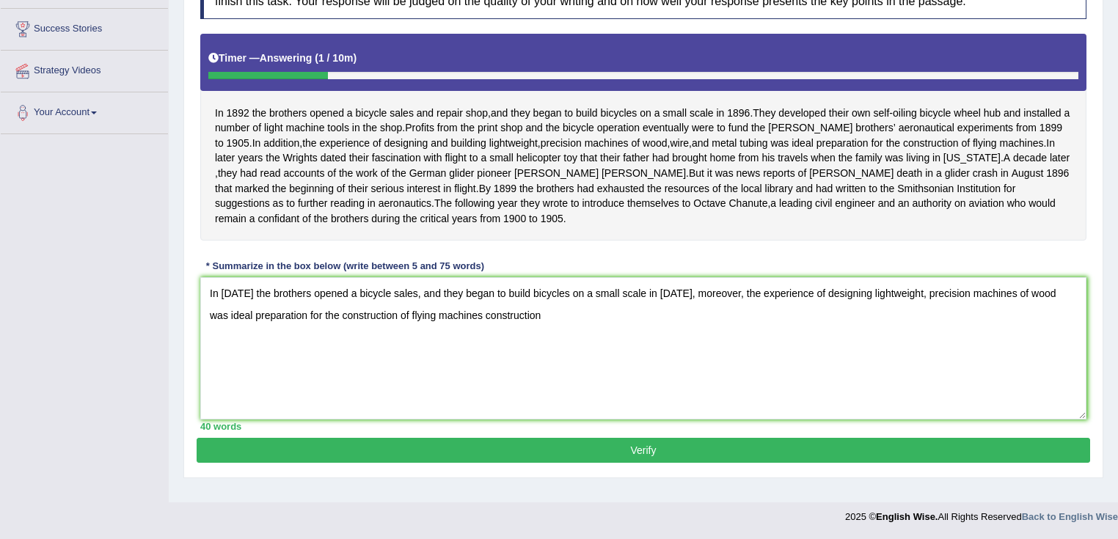
click at [306, 331] on textarea "In [DATE] the brothers opened a bicycle sales, and they began to build bicycles…" at bounding box center [643, 348] width 886 height 142
click at [438, 332] on textarea "In 1892 the brothers opened a bicycle sales, and they began to build bicycles o…" at bounding box center [643, 348] width 886 height 142
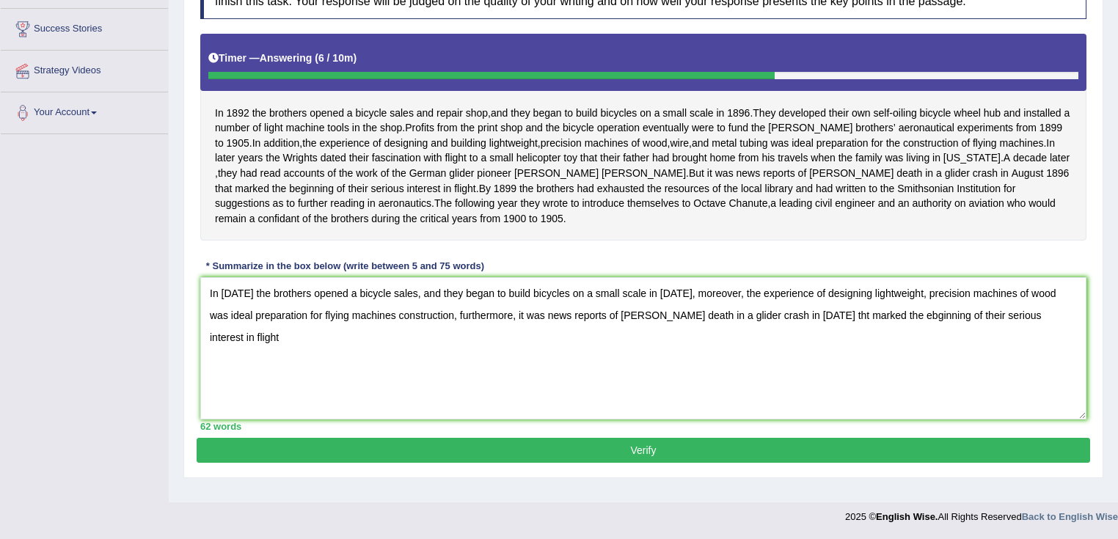
drag, startPoint x: 599, startPoint y: 329, endPoint x: 525, endPoint y: 332, distance: 73.4
click at [525, 332] on textarea "In 1892 the brothers opened a bicycle sales, and they began to build bicycles o…" at bounding box center [643, 348] width 886 height 142
click at [759, 331] on textarea "In 1892 the brothers opened a bicycle sales, and they began to build bicycles o…" at bounding box center [643, 348] width 886 height 142
click at [834, 332] on textarea "In 1892 the brothers opened a bicycle sales, and they began to build bicycles o…" at bounding box center [643, 348] width 886 height 142
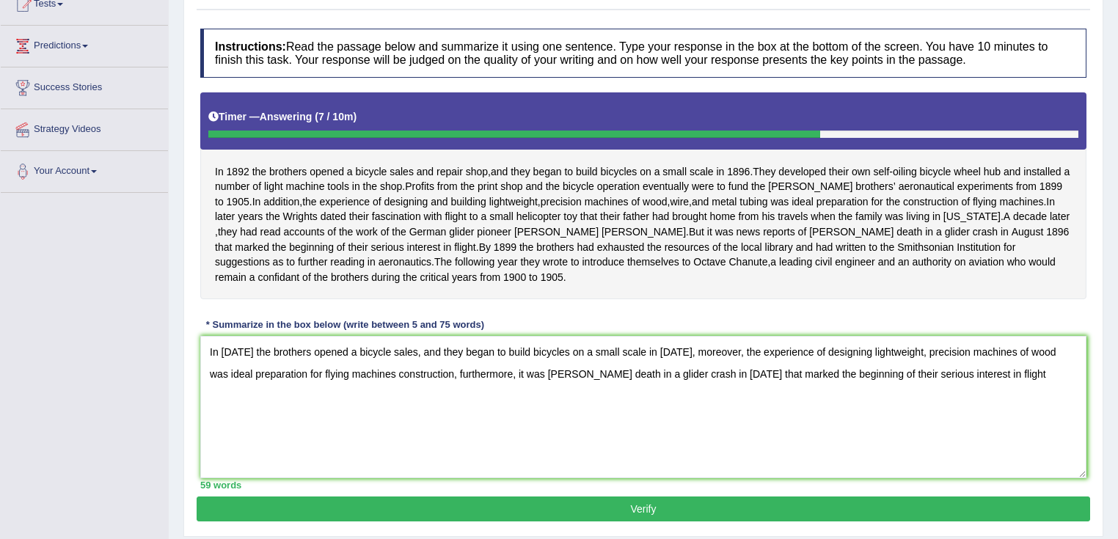
scroll to position [231, 0]
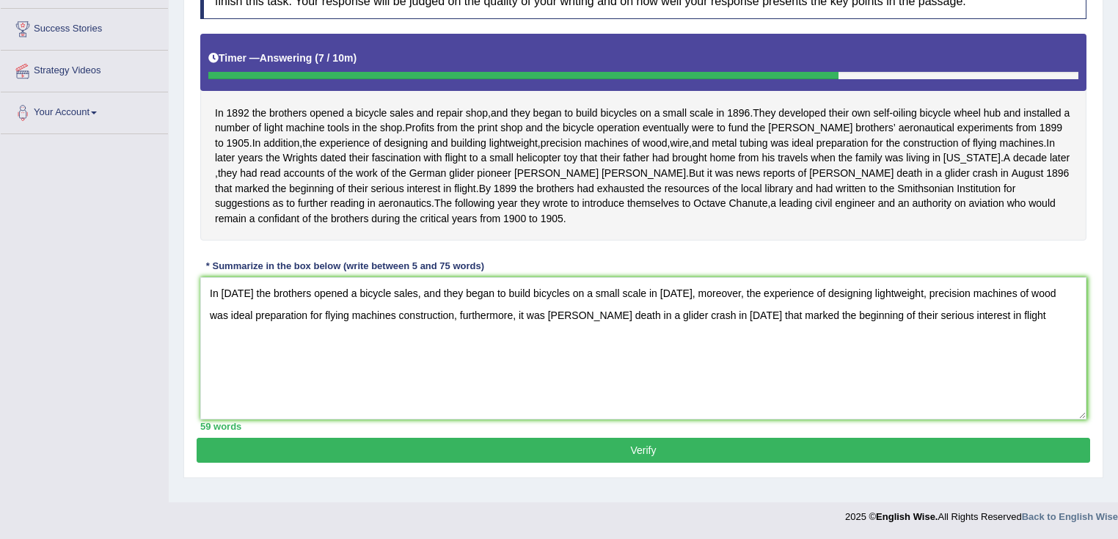
drag, startPoint x: 884, startPoint y: 332, endPoint x: 807, endPoint y: 329, distance: 76.4
click at [807, 329] on textarea "In 1892 the brothers opened a bicycle sales, and they began to build bicycles o…" at bounding box center [643, 348] width 886 height 142
click at [1007, 305] on textarea "In 1892 the brothers opened a bicycle sales, and they began to build bicycles o…" at bounding box center [643, 348] width 886 height 142
click at [945, 329] on textarea "In 1892 the brothers opened a bicycle sales, and they began to build bicycles o…" at bounding box center [643, 348] width 886 height 142
click at [432, 314] on textarea "In 1892 the brothers opened a bicycle sales, and they began to build bicycles o…" at bounding box center [643, 348] width 886 height 142
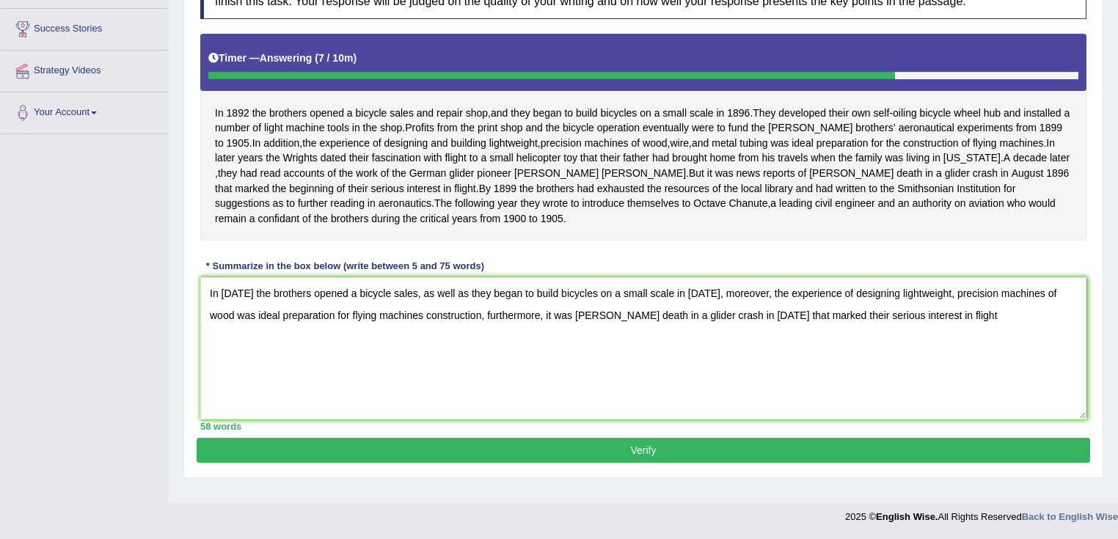
click at [749, 305] on textarea "In 1892 the brothers opened a bicycle sales, as well as they began to build bic…" at bounding box center [643, 348] width 886 height 142
click at [492, 330] on textarea "In 1892 the brothers opened a bicycle sales, as well as they began to build bic…" at bounding box center [643, 348] width 886 height 142
click at [965, 338] on textarea "In 1892 the brothers opened a bicycle sales, as well as they began to build bic…" at bounding box center [643, 348] width 886 height 142
drag, startPoint x: 1051, startPoint y: 349, endPoint x: 343, endPoint y: 335, distance: 707.6
click at [150, 274] on div "Toggle navigation Home Practice Questions Speaking Practice Read Aloud Repeat S…" at bounding box center [559, 150] width 1118 height 763
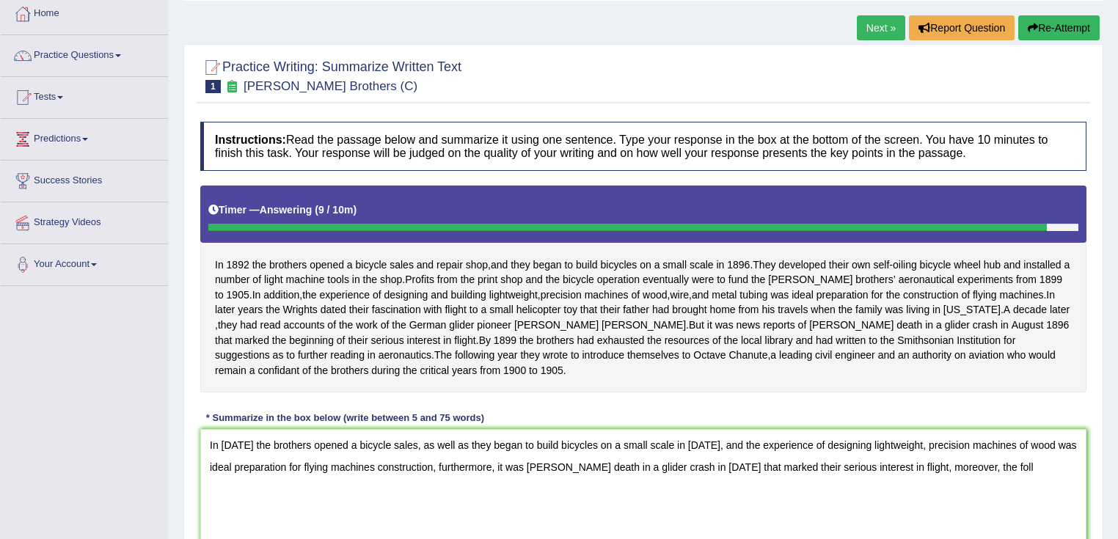
scroll to position [0, 0]
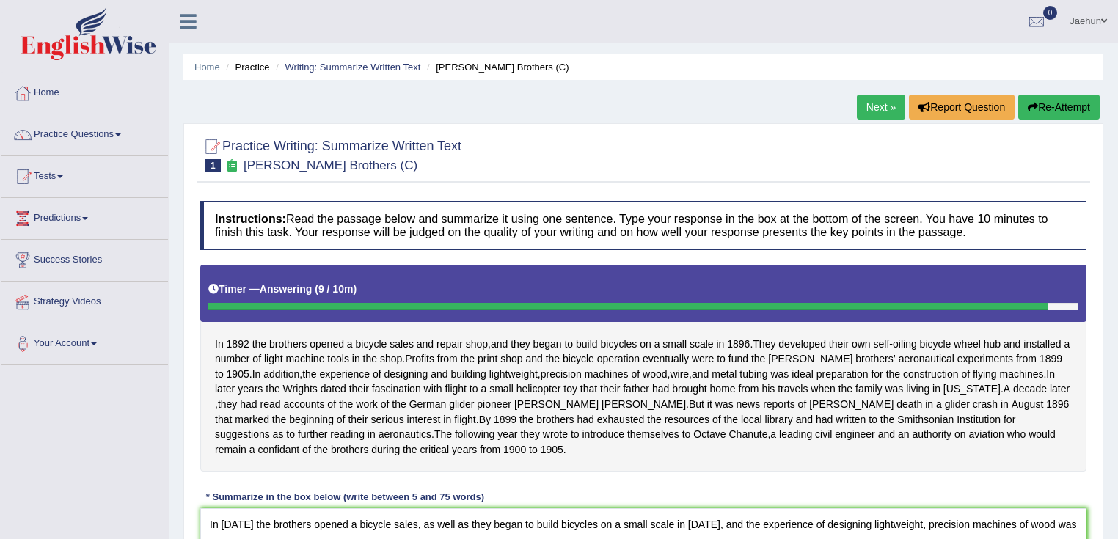
type textarea "In 1892 the brothers opened a bicycle sales, as well as they began to build bic…"
click at [1063, 103] on button "Re-Attempt" at bounding box center [1059, 107] width 81 height 25
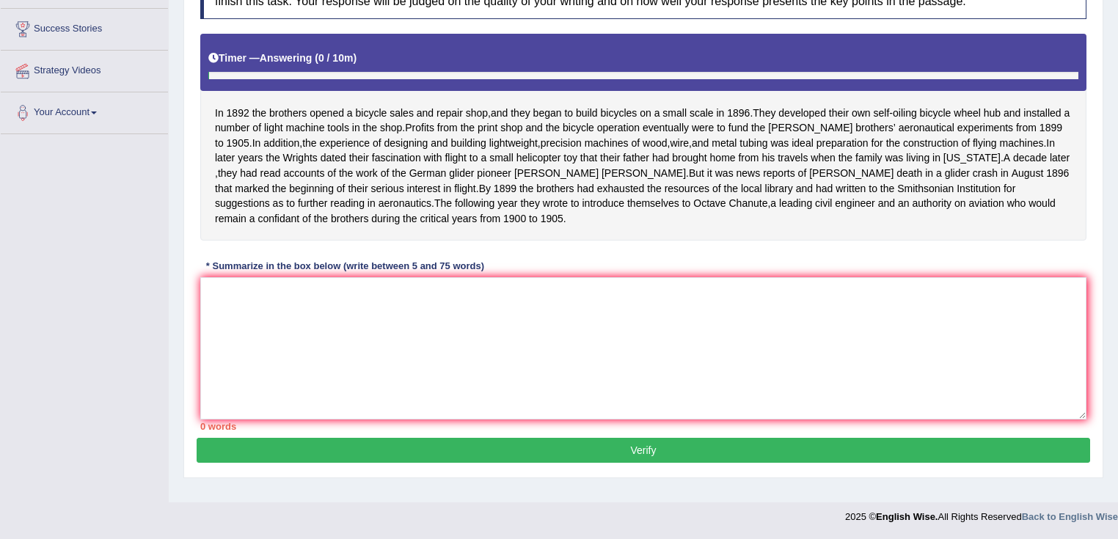
scroll to position [231, 0]
click at [305, 324] on textarea at bounding box center [643, 348] width 886 height 142
paste textarea "In 1892 the brothers opened a bicycle sales, as well as they began to build bic…"
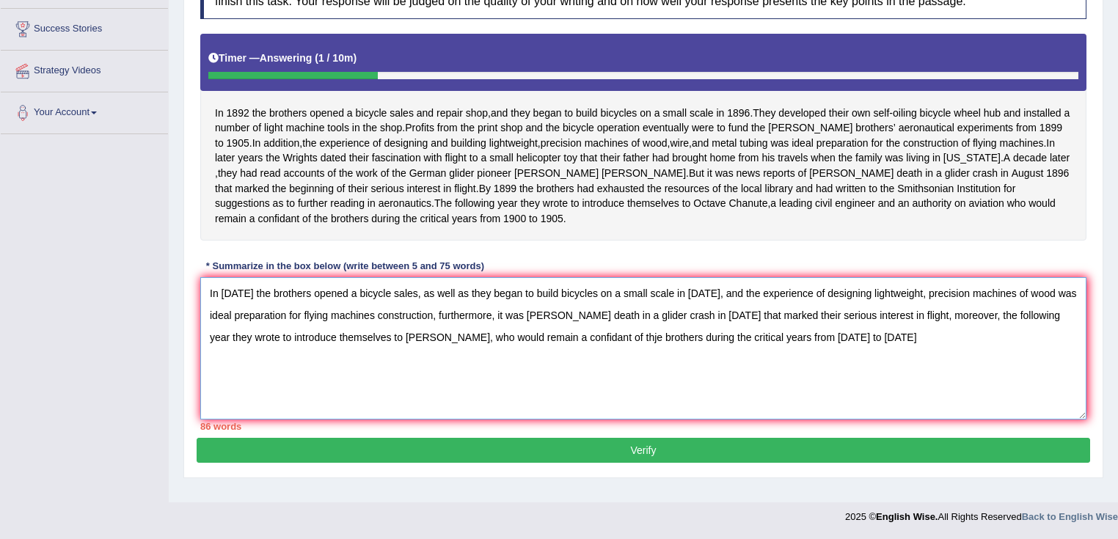
drag, startPoint x: 379, startPoint y: 353, endPoint x: 271, endPoint y: 357, distance: 108.7
click at [271, 357] on textarea "In 1892 the brothers opened a bicycle sales, as well as they began to build bic…" at bounding box center [643, 348] width 886 height 142
click at [513, 354] on textarea "In 1892 the brothers opened a bicycle sales, as well as they began to build bic…" at bounding box center [643, 348] width 886 height 142
drag, startPoint x: 433, startPoint y: 352, endPoint x: 352, endPoint y: 355, distance: 80.8
click at [352, 355] on textarea "In 1892 the brothers opened a bicycle sales, as well as they began to build bic…" at bounding box center [643, 348] width 886 height 142
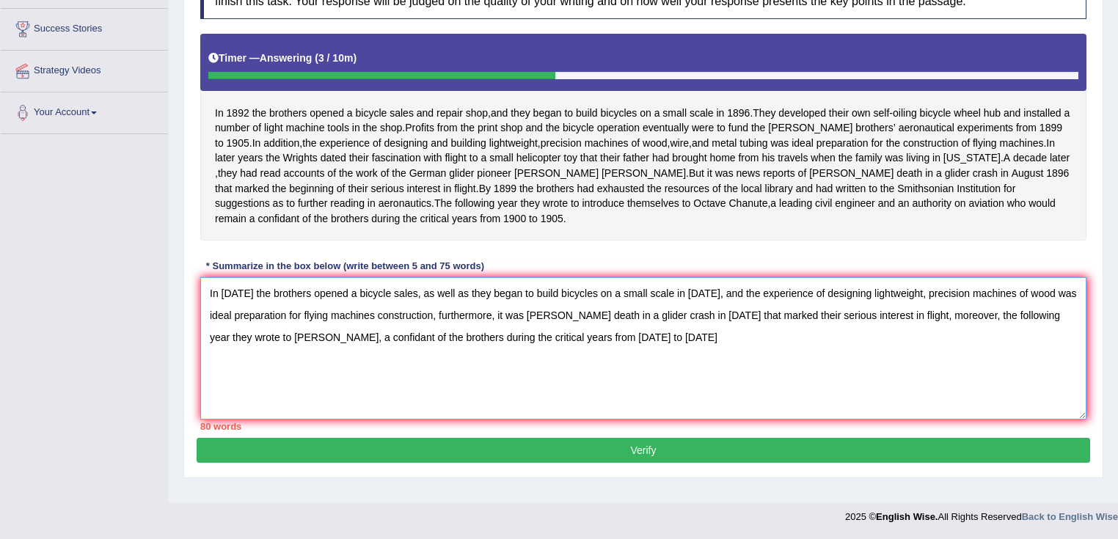
drag, startPoint x: 714, startPoint y: 357, endPoint x: 583, endPoint y: 354, distance: 131.4
click at [583, 354] on textarea "In 1892 the brothers opened a bicycle sales, as well as they began to build bic…" at bounding box center [643, 348] width 886 height 142
drag, startPoint x: 651, startPoint y: 328, endPoint x: 628, endPoint y: 330, distance: 22.9
click at [628, 330] on textarea "In 1892 the brothers opened a bicycle sales, as well as they began to build bic…" at bounding box center [643, 348] width 886 height 142
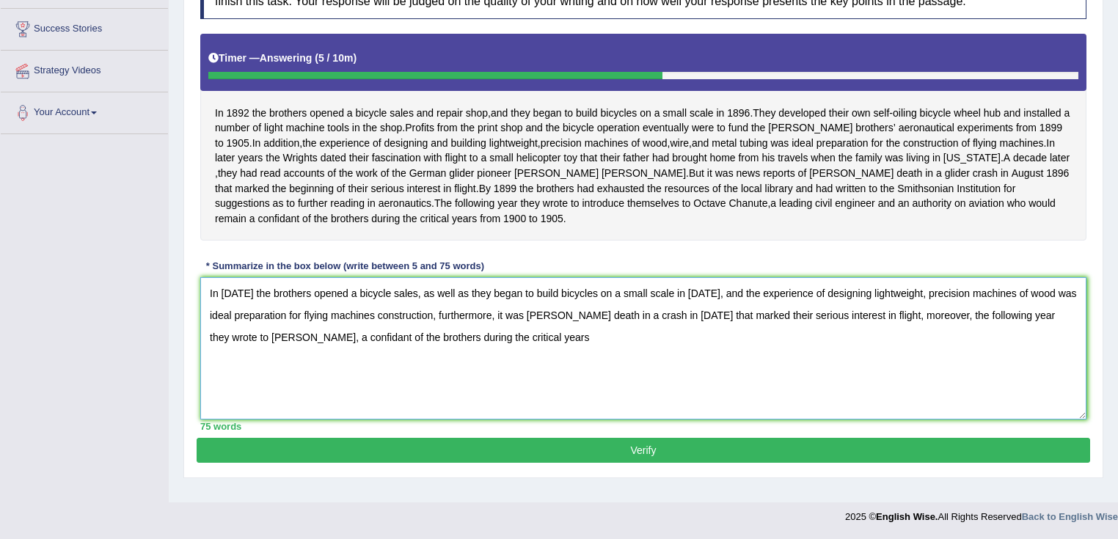
click at [613, 373] on textarea "In 1892 the brothers opened a bicycle sales, as well as they began to build bic…" at bounding box center [643, 348] width 886 height 142
drag, startPoint x: 597, startPoint y: 357, endPoint x: 154, endPoint y: 192, distance: 473.0
click at [154, 192] on div "Toggle navigation Home Practice Questions Speaking Practice Read Aloud Repeat S…" at bounding box center [559, 150] width 1118 height 763
drag, startPoint x: 380, startPoint y: 300, endPoint x: 385, endPoint y: 324, distance: 24.6
type textarea "In 1892 the brothers opened a bicycle sales, as well as they began to build bic…"
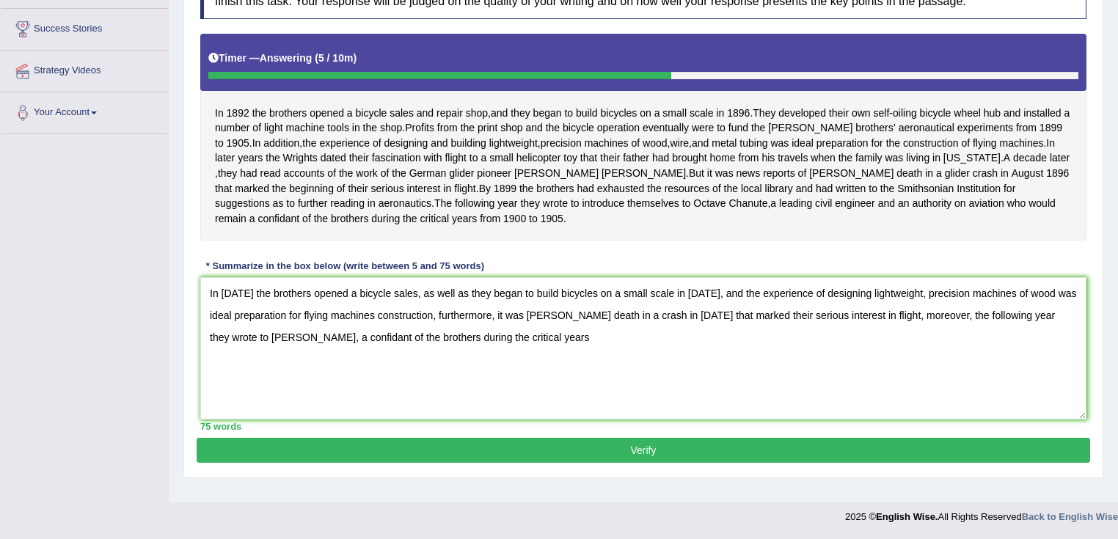
click at [679, 463] on button "Verify" at bounding box center [644, 450] width 894 height 25
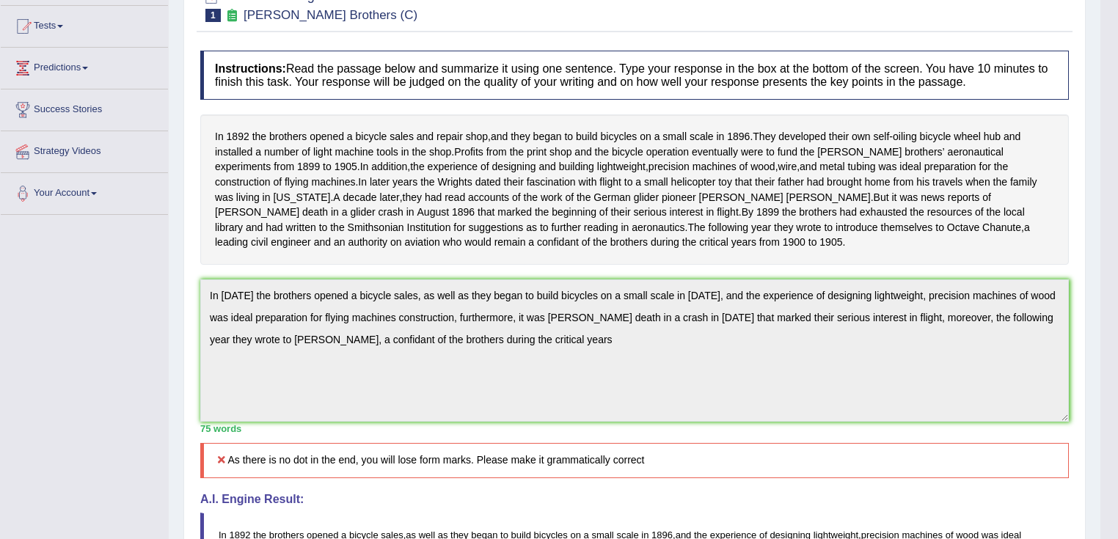
scroll to position [0, 0]
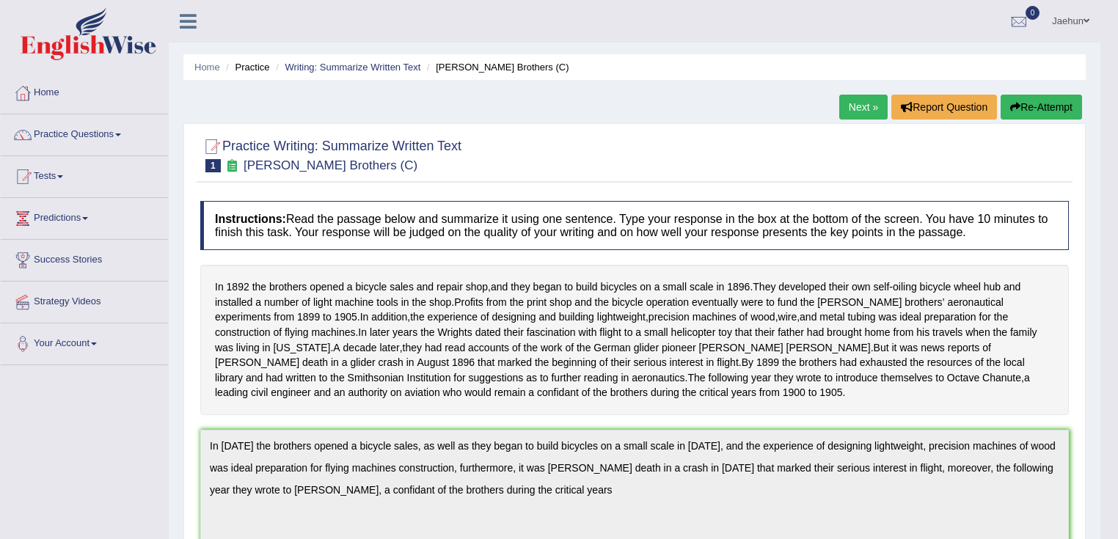
click at [1049, 97] on button "Re-Attempt" at bounding box center [1041, 107] width 81 height 25
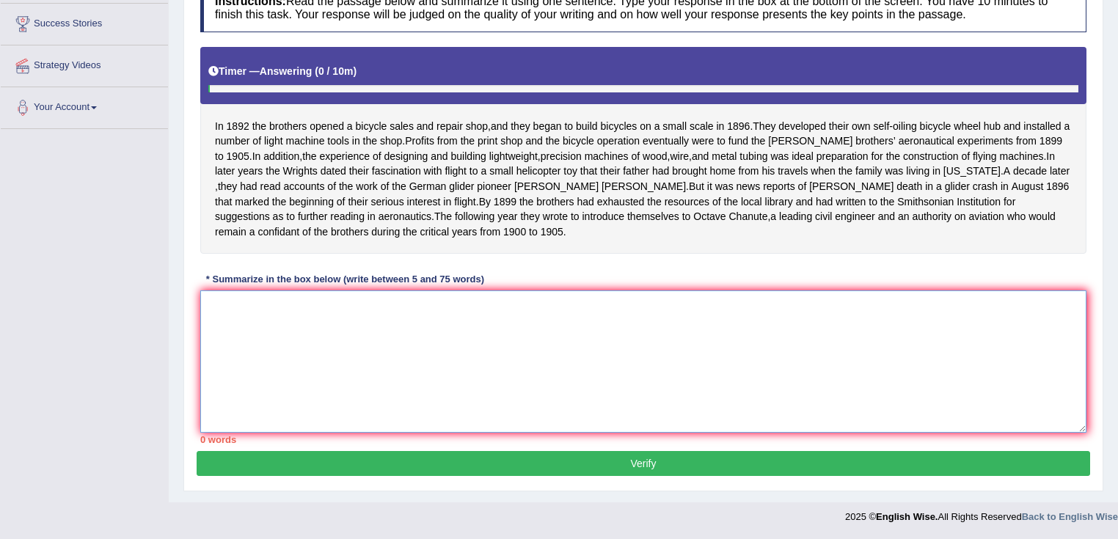
paste textarea "In 1892 the brothers opened a bicycle sales, as well as they began to build bic…"
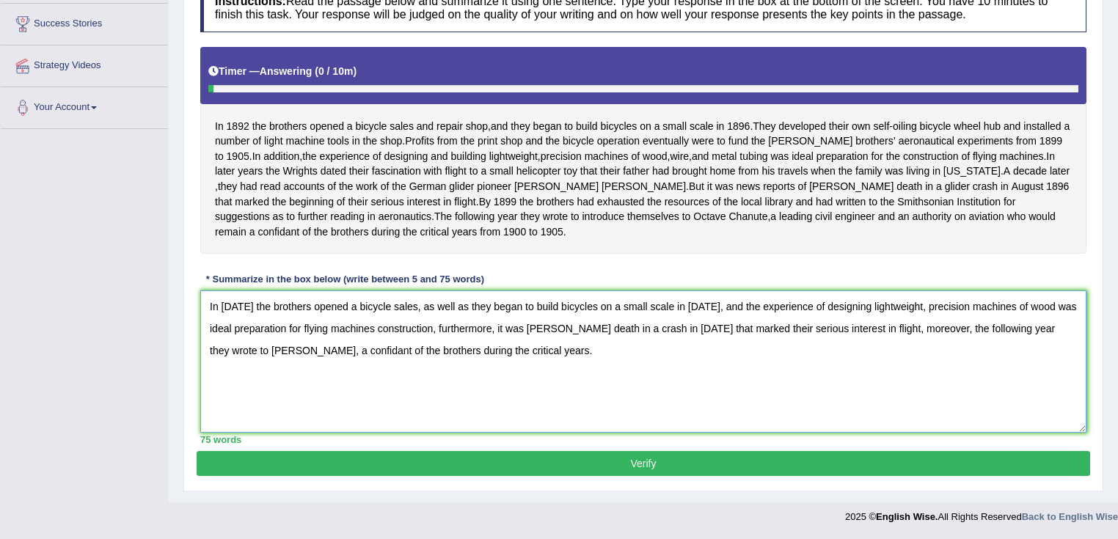
type textarea "In 1892 the brothers opened a bicycle sales, as well as they began to build bic…"
click at [519, 435] on div "75 words" at bounding box center [643, 440] width 886 height 14
click at [565, 467] on button "Verify" at bounding box center [644, 463] width 894 height 25
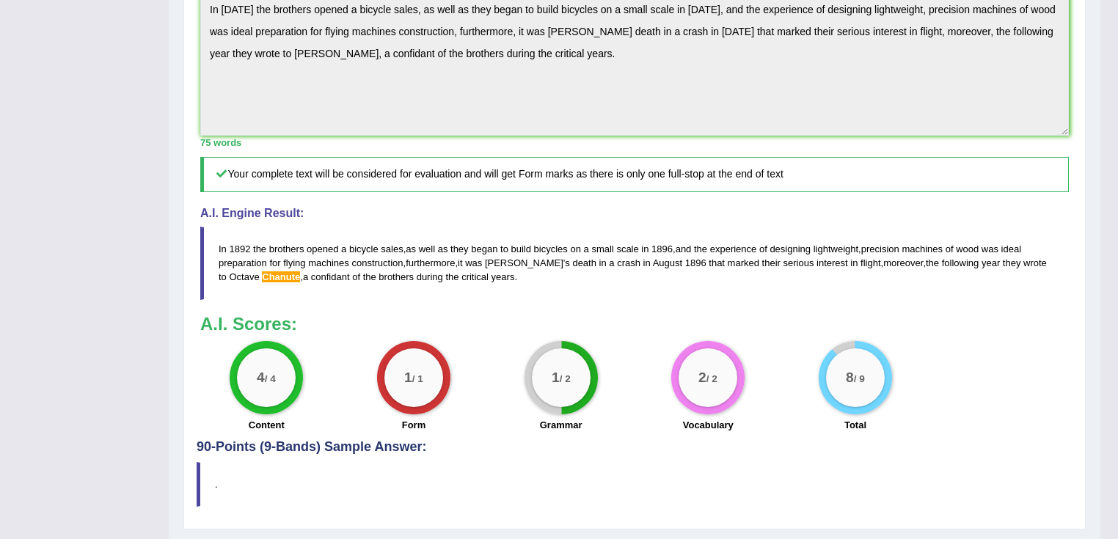
scroll to position [210, 0]
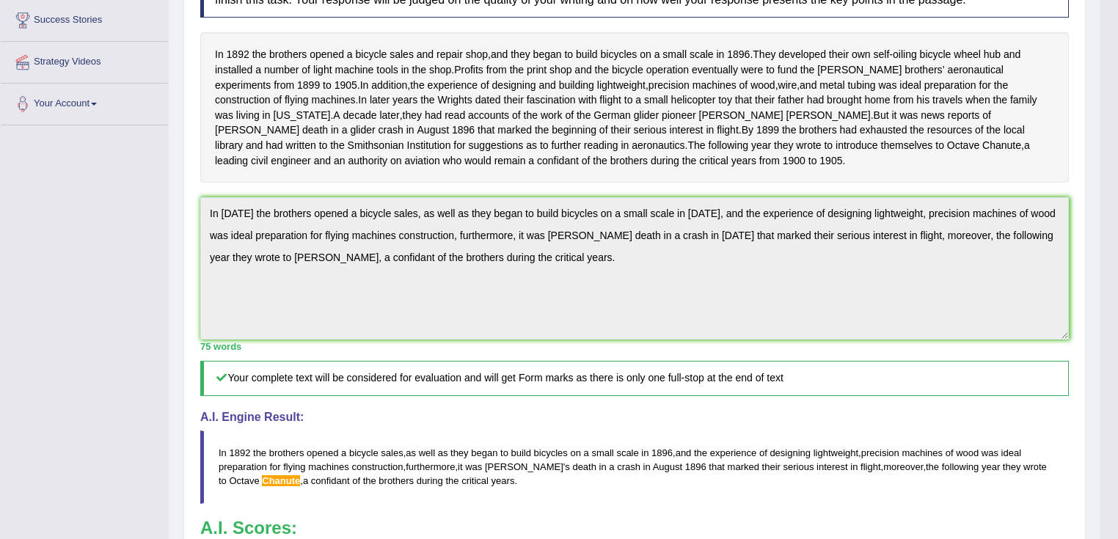
click at [188, 0] on html "Toggle navigation Home Practice Questions Speaking Practice Read Aloud Repeat S…" at bounding box center [559, 29] width 1118 height 539
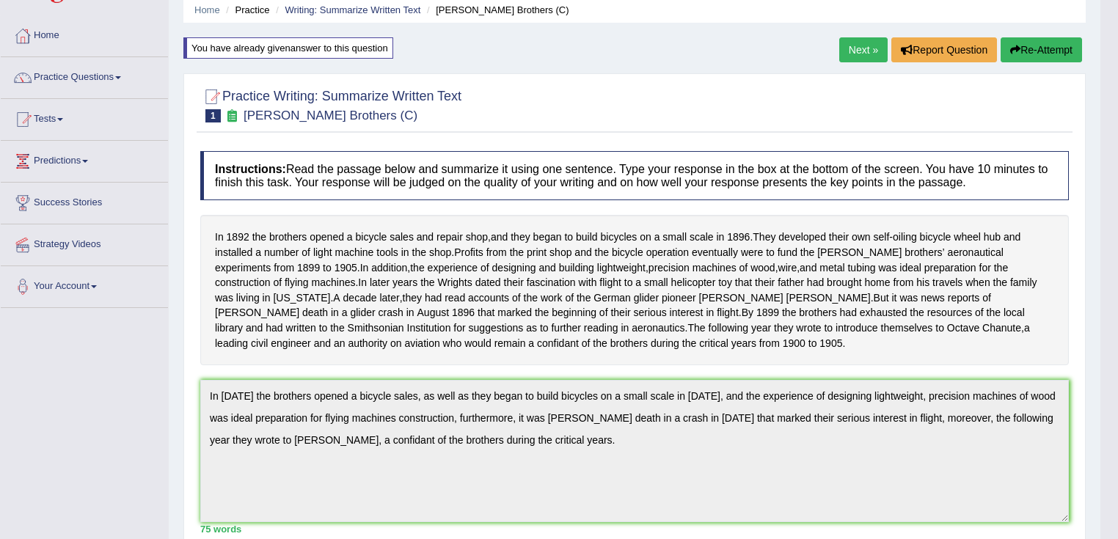
scroll to position [0, 0]
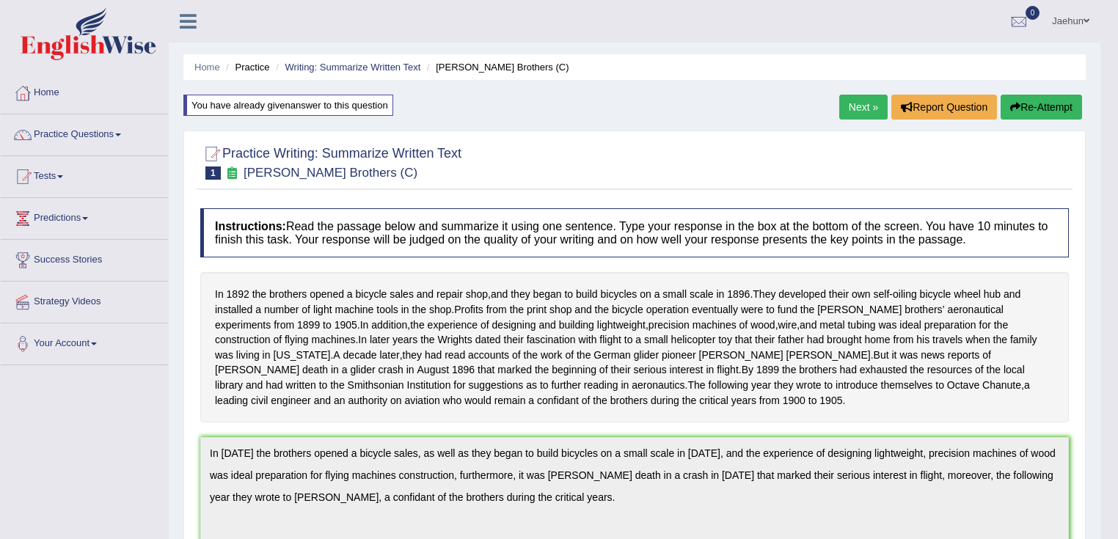
click at [1013, 112] on icon "button" at bounding box center [1016, 107] width 10 height 10
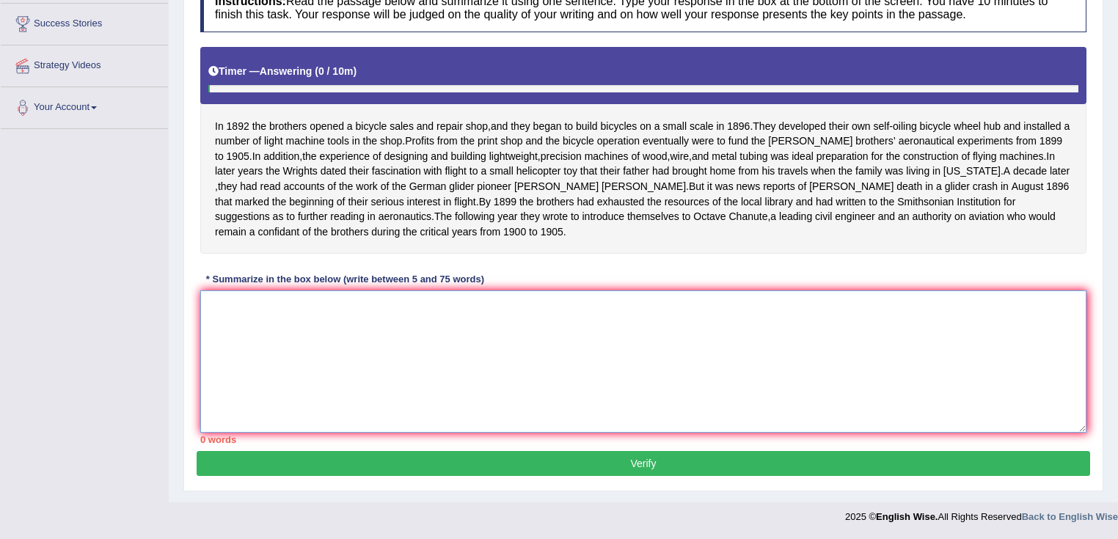
paste textarea "In [DATE] the brothers opened a bicycle sales, as well as they began to build b…"
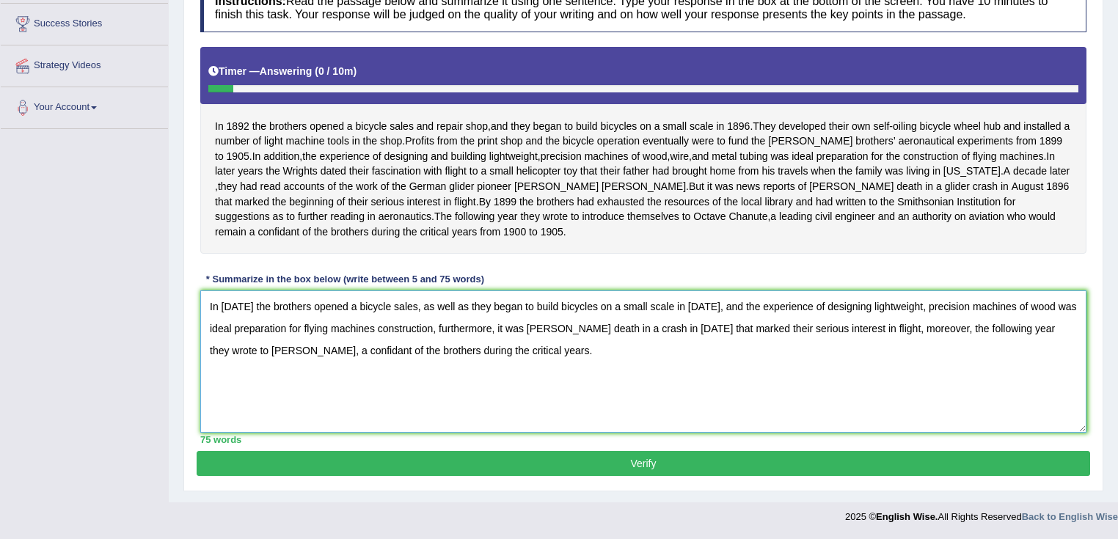
drag, startPoint x: 326, startPoint y: 352, endPoint x: 284, endPoint y: 352, distance: 41.8
click at [284, 352] on textarea "In [DATE] the brothers opened a bicycle sales, as well as they began to build b…" at bounding box center [643, 362] width 886 height 142
type textarea "In [DATE] the brothers opened a bicycle sales, as well as they began to build b…"
click at [481, 468] on button "Verify" at bounding box center [644, 463] width 894 height 25
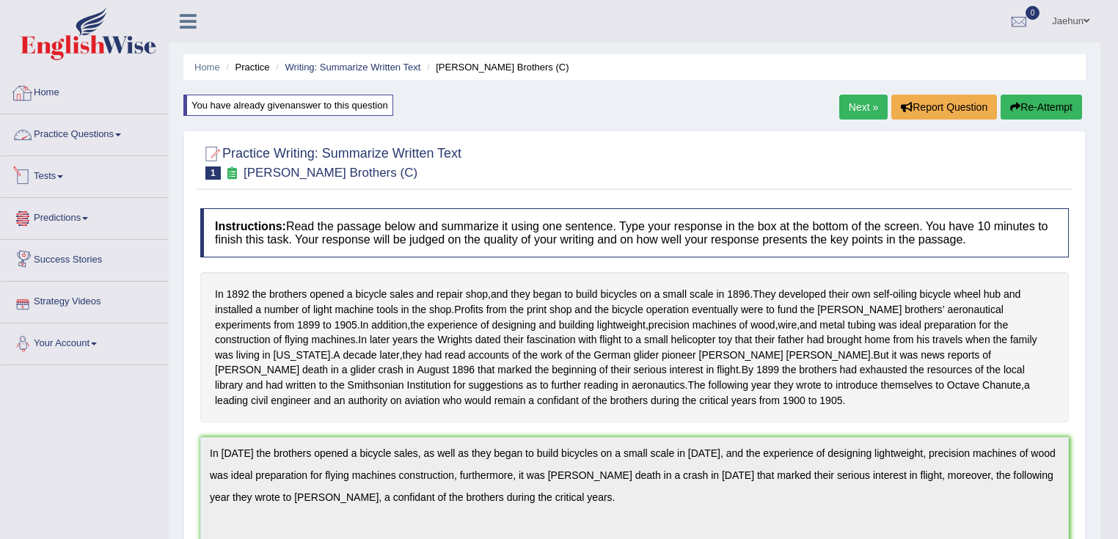
click at [79, 136] on link "Practice Questions" at bounding box center [84, 132] width 167 height 37
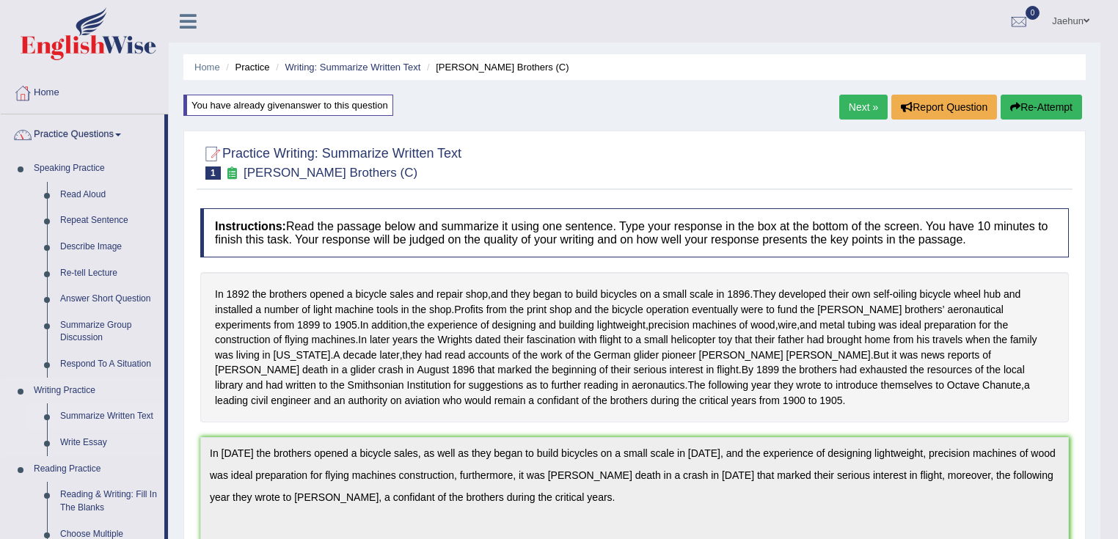
click at [114, 418] on link "Summarize Written Text" at bounding box center [109, 417] width 111 height 26
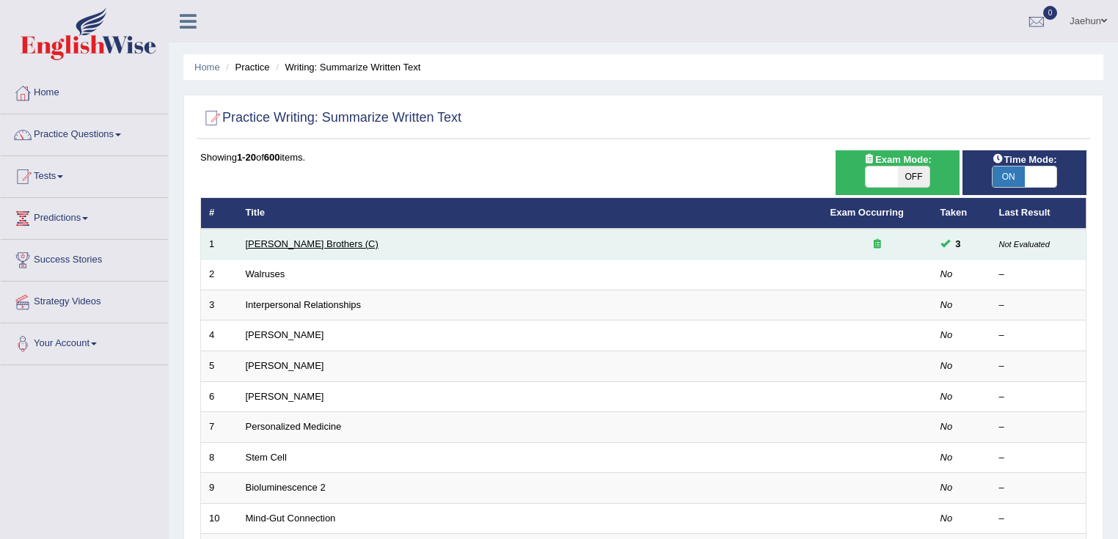
click at [317, 241] on link "[PERSON_NAME] Brothers (C)" at bounding box center [312, 244] width 133 height 11
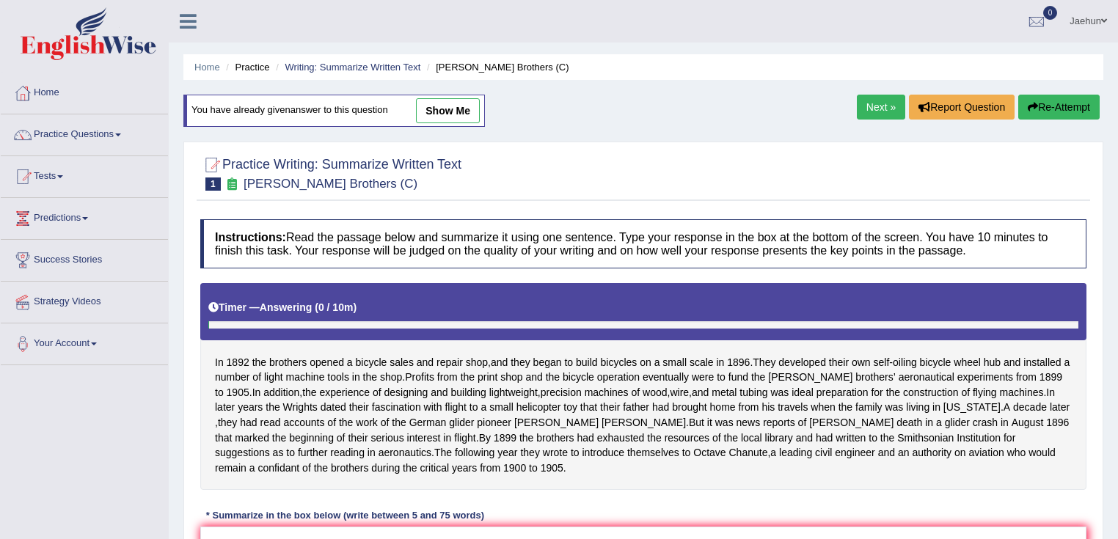
click at [478, 108] on link "show me" at bounding box center [448, 110] width 64 height 25
type textarea "In 1892 the brothers opened a bicycle sales, as well as they began to build bic…"
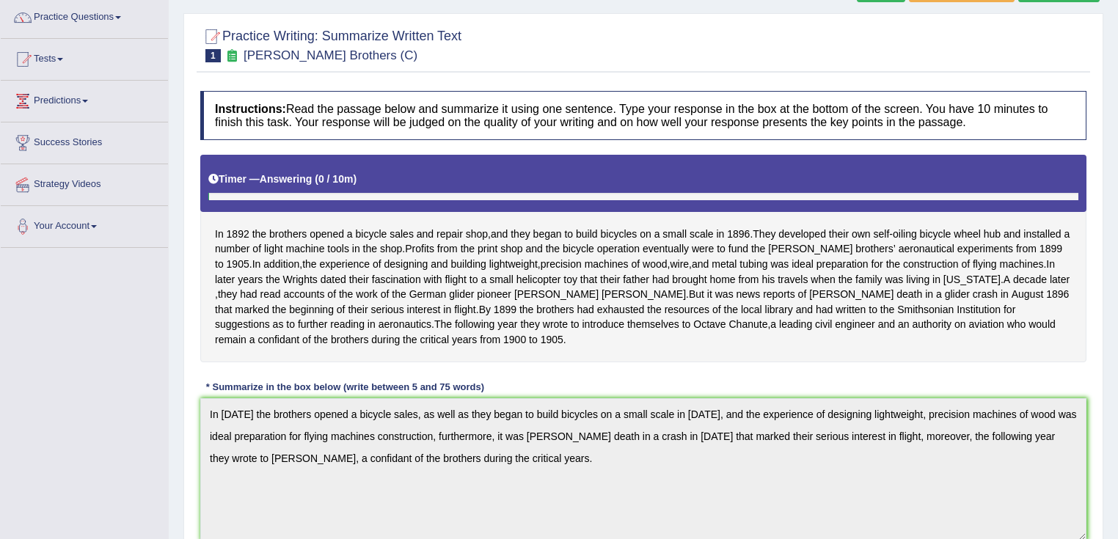
scroll to position [352, 0]
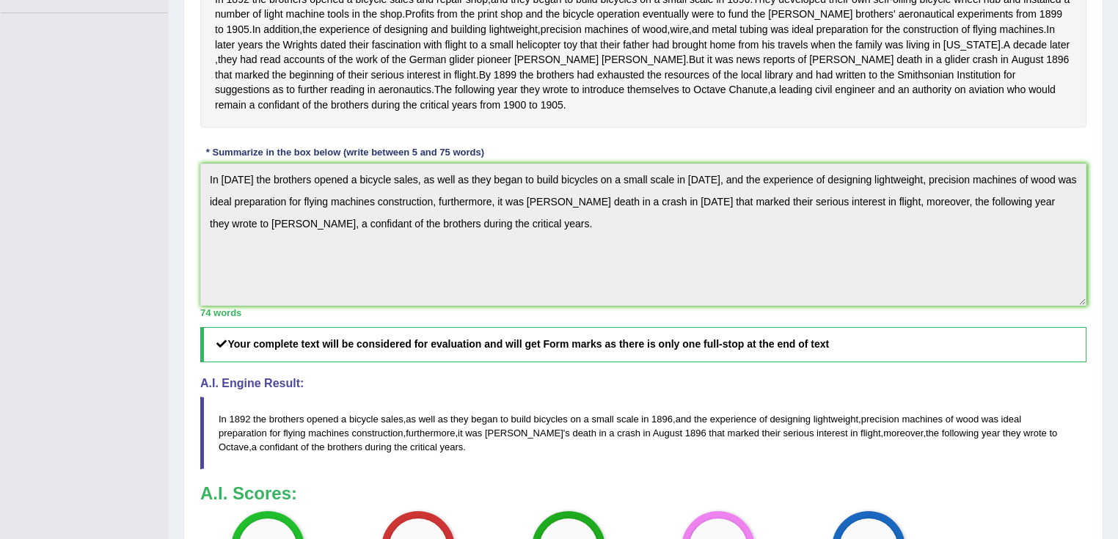
click at [147, 172] on div "Toggle navigation Home Practice Questions Speaking Practice Read Aloud Repeat S…" at bounding box center [559, 194] width 1118 height 1093
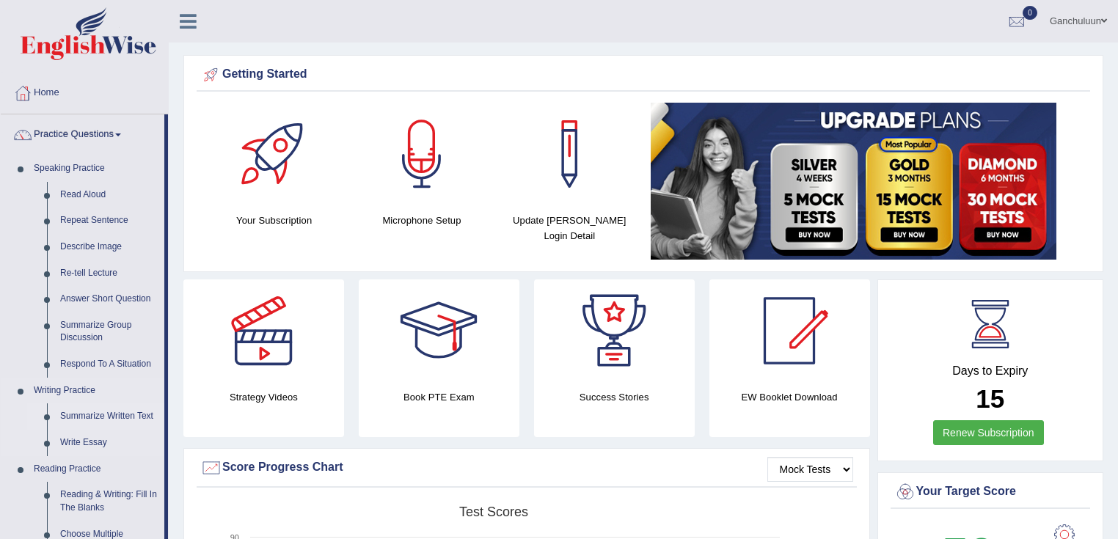
click at [104, 415] on link "Summarize Written Text" at bounding box center [109, 417] width 111 height 26
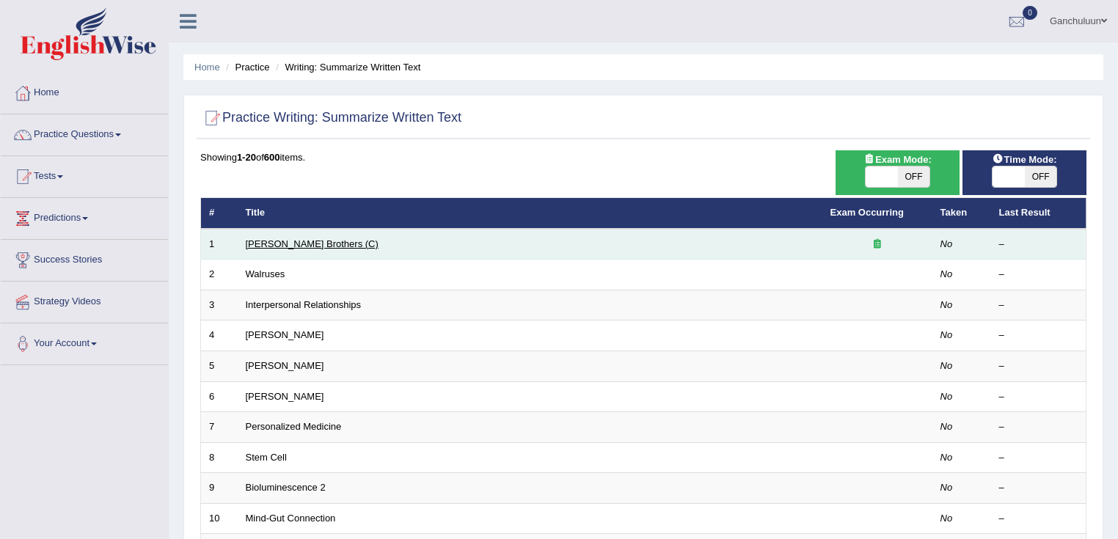
click at [310, 241] on link "[PERSON_NAME] Brothers (C)" at bounding box center [312, 244] width 133 height 11
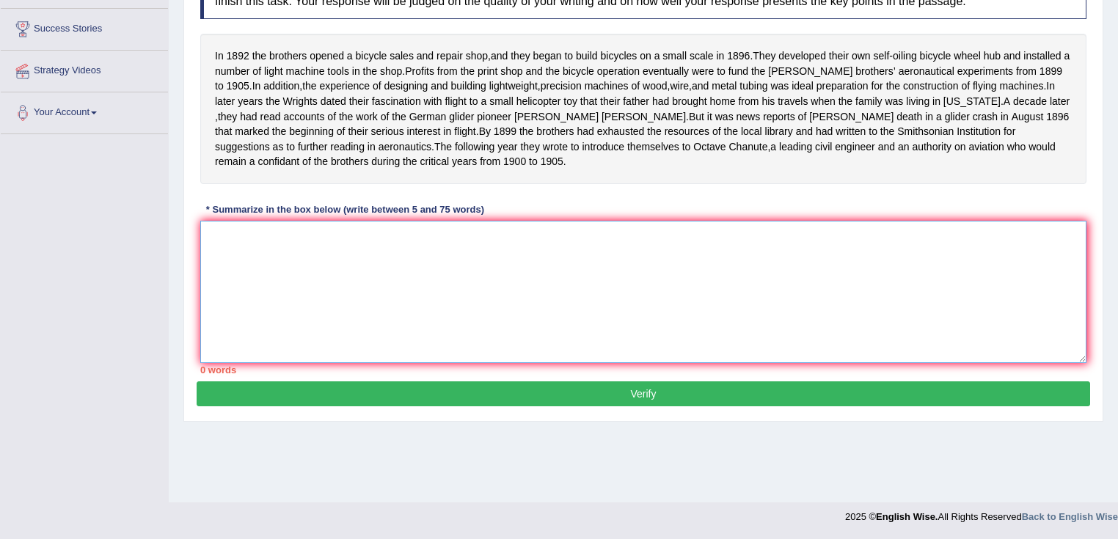
paste textarea "In [DATE] the brothers opened a bicycle sales, as well as they began to build b…"
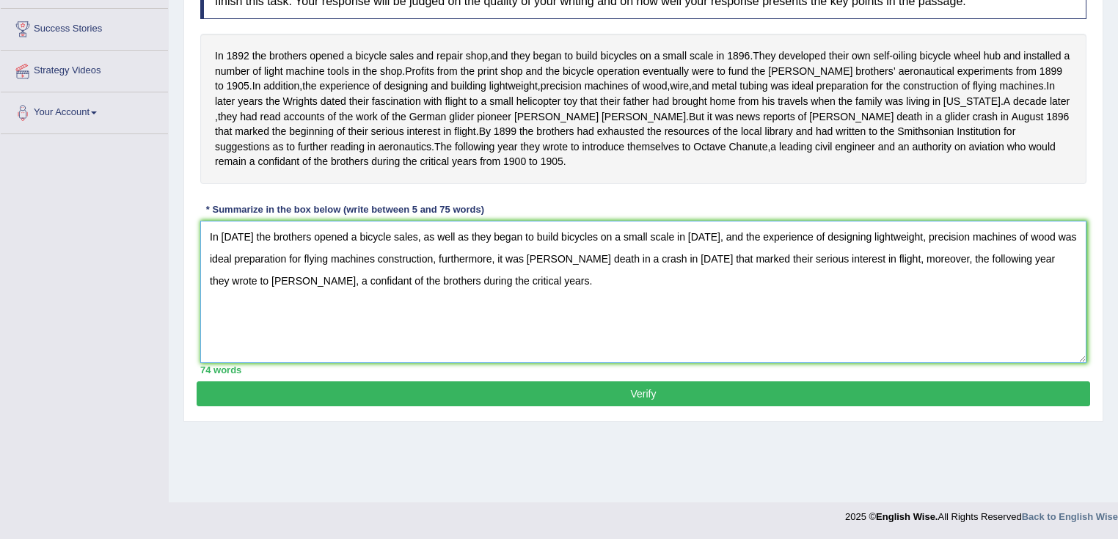
type textarea "In [DATE] the brothers opened a bicycle sales, as well as they began to build b…"
click at [643, 407] on button "Verify" at bounding box center [644, 394] width 894 height 25
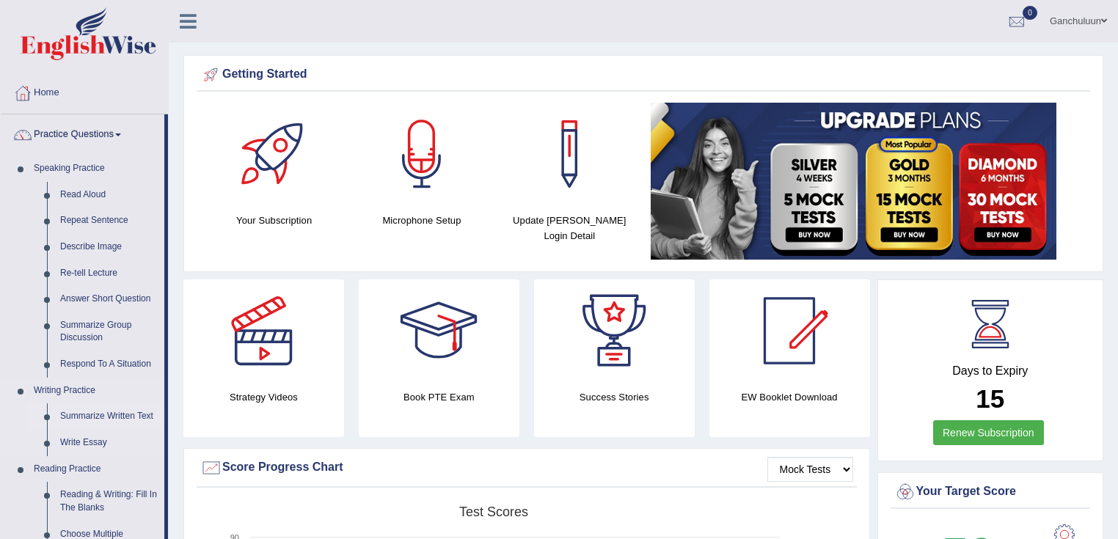
click at [100, 412] on link "Summarize Written Text" at bounding box center [109, 417] width 111 height 26
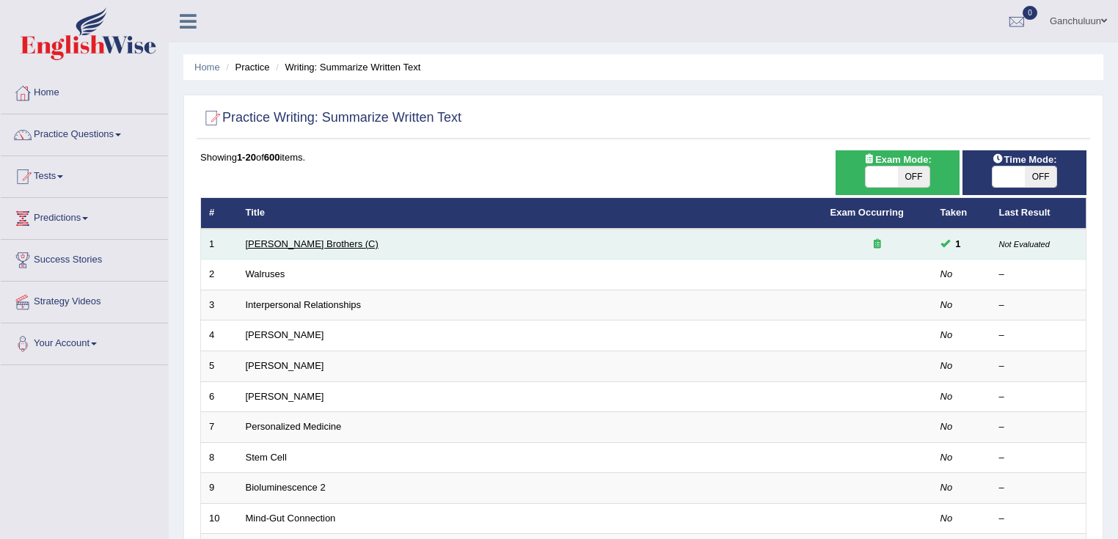
click at [290, 241] on link "[PERSON_NAME] Brothers (C)" at bounding box center [312, 244] width 133 height 11
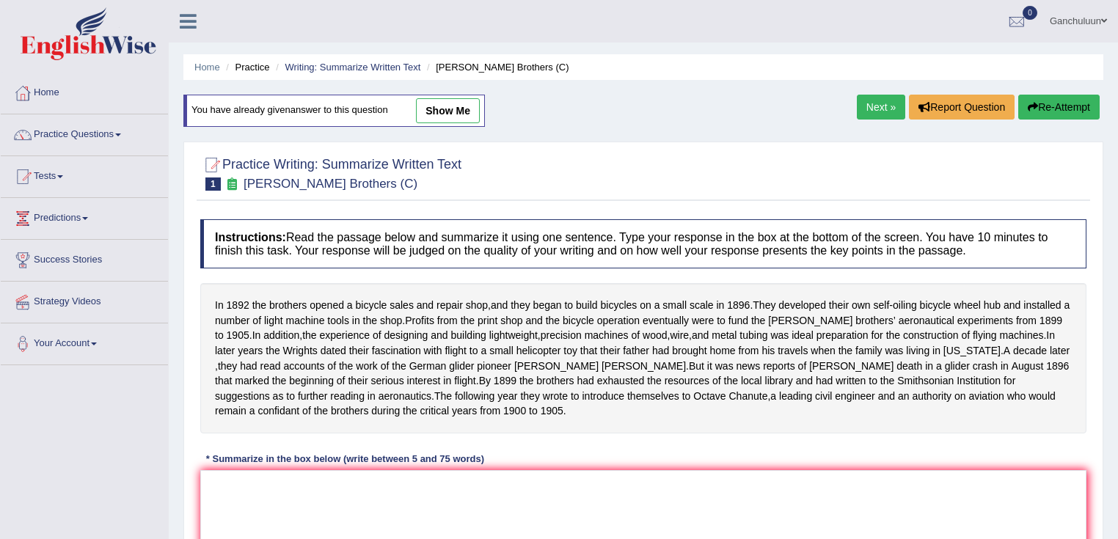
click at [477, 109] on link "show me" at bounding box center [448, 110] width 64 height 25
type textarea "In [DATE] the brothers opened a bicycle sales, as well as they began to build b…"
